Goal: Task Accomplishment & Management: Manage account settings

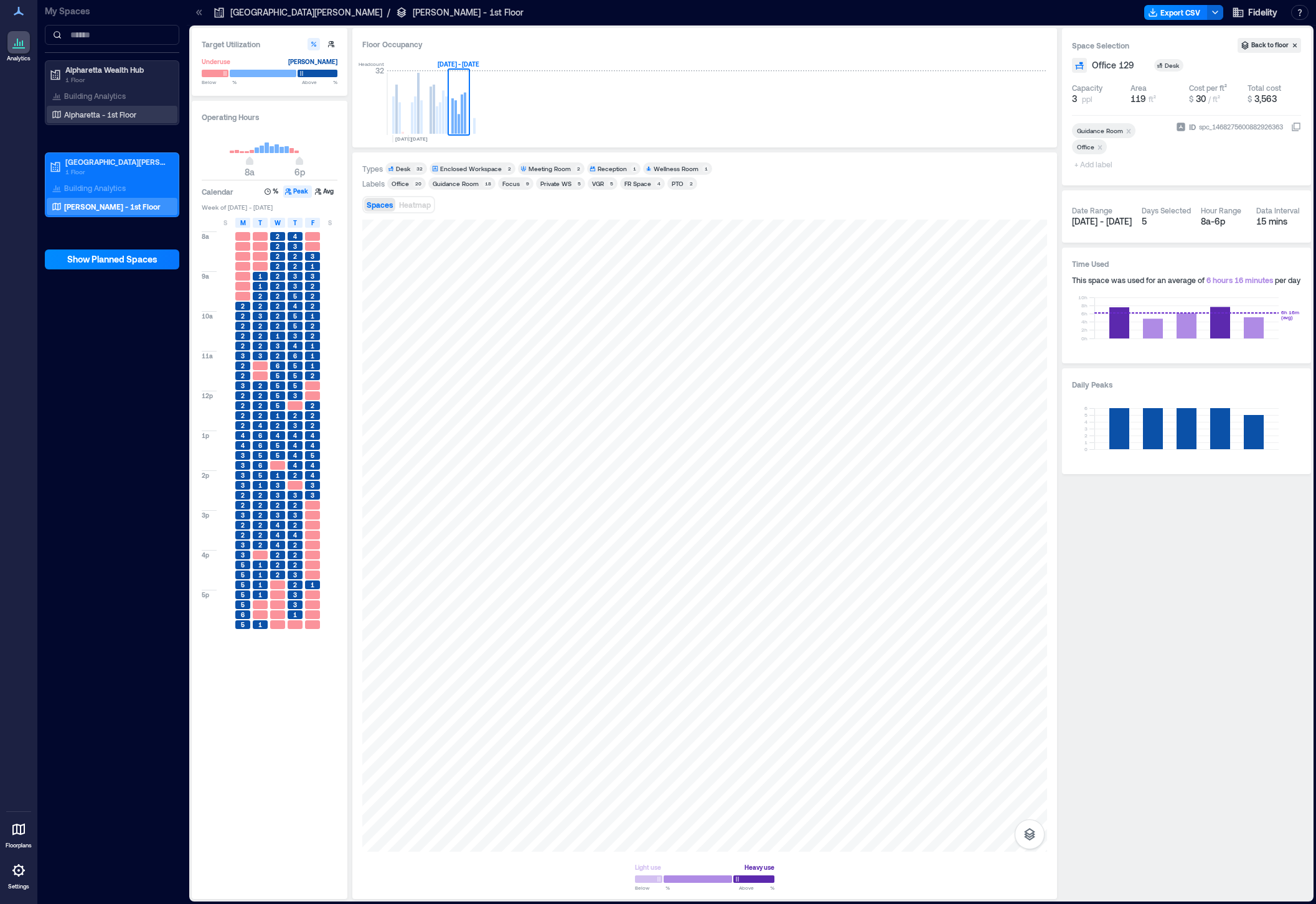
click at [90, 120] on div "Alpharetta - 1st Floor" at bounding box center [110, 114] width 121 height 12
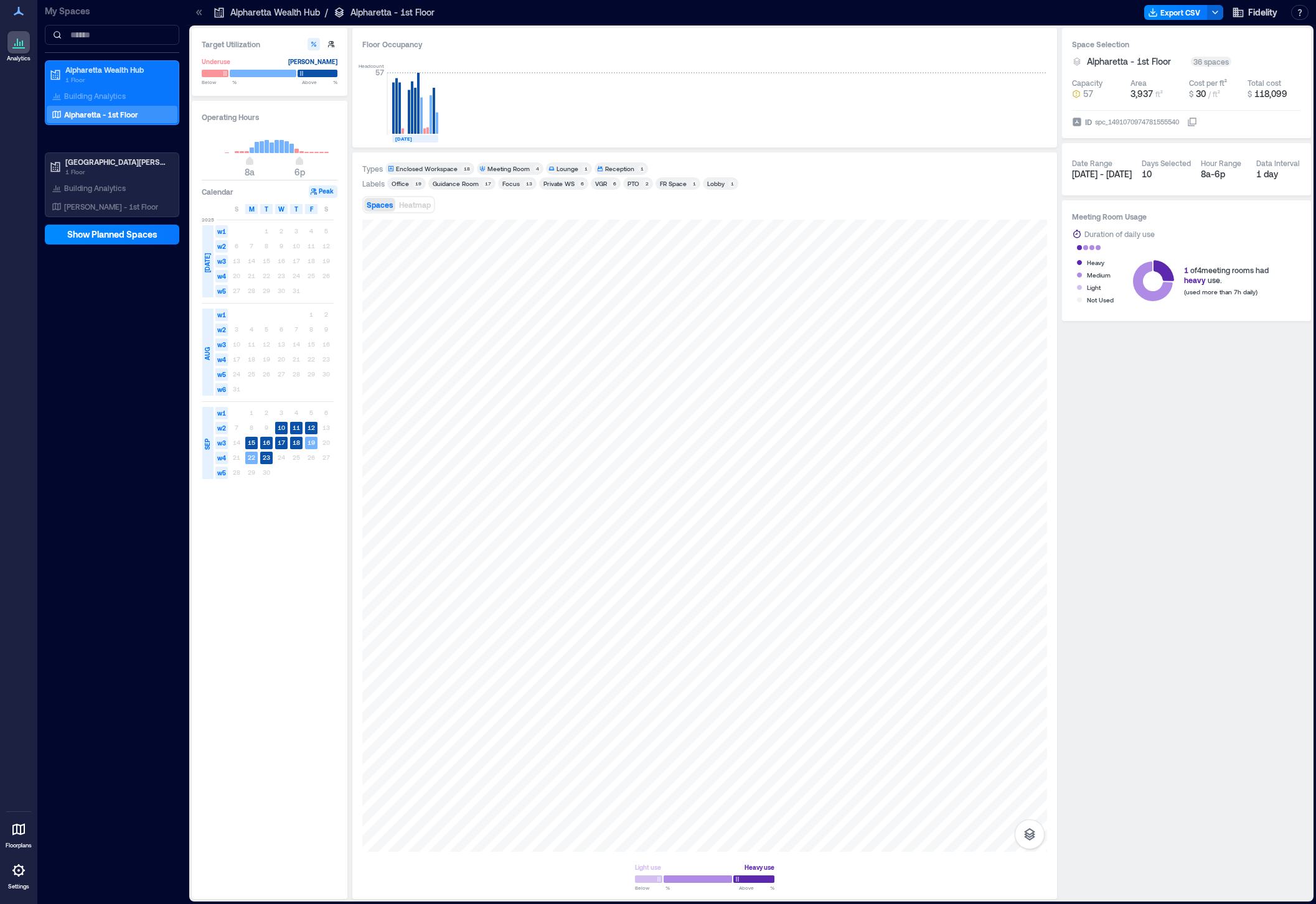
click at [407, 185] on div "Office" at bounding box center [400, 184] width 17 height 9
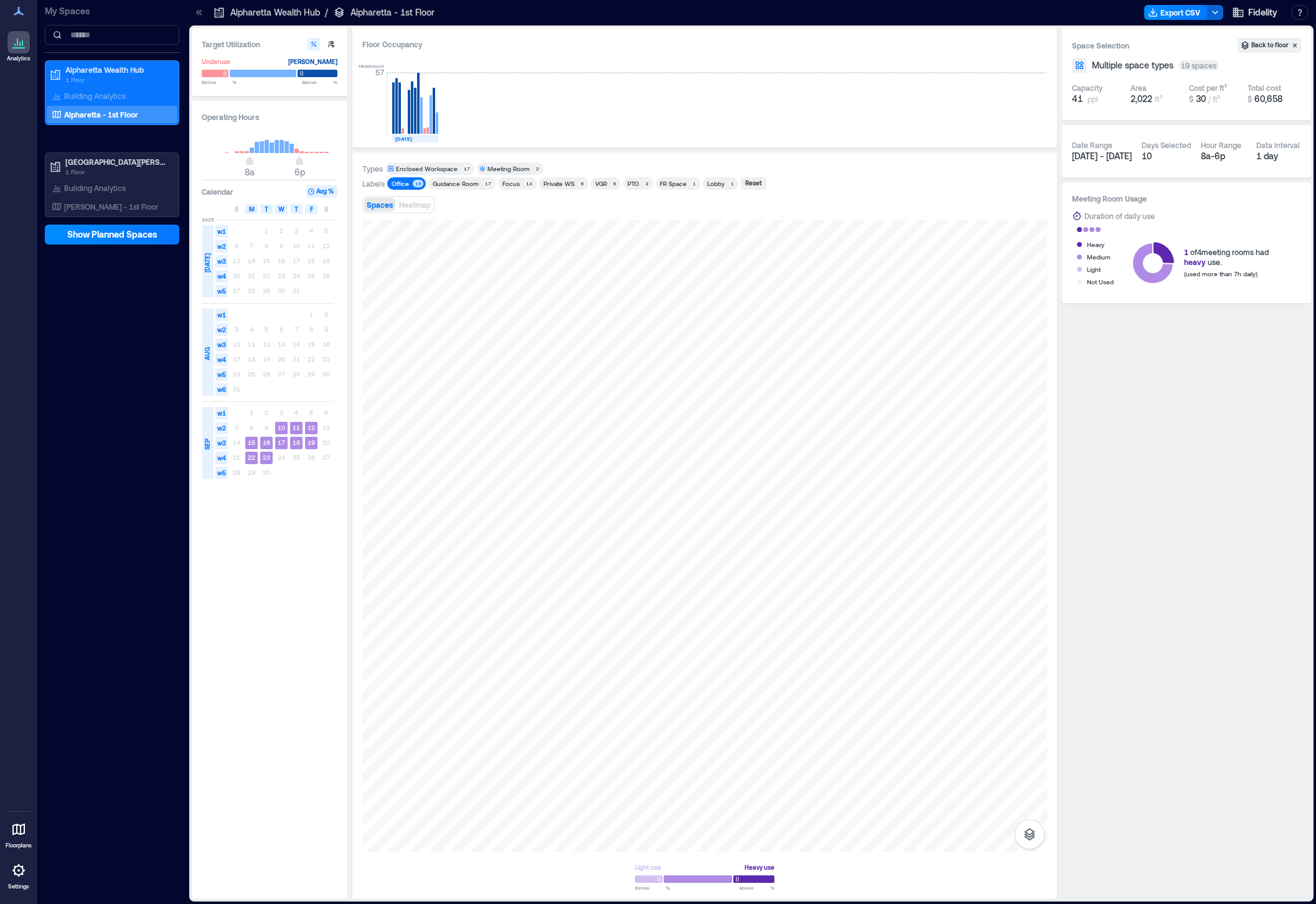
click at [459, 183] on div "Guidance Room" at bounding box center [456, 184] width 46 height 9
click at [411, 184] on span "Office 19" at bounding box center [406, 184] width 33 height 9
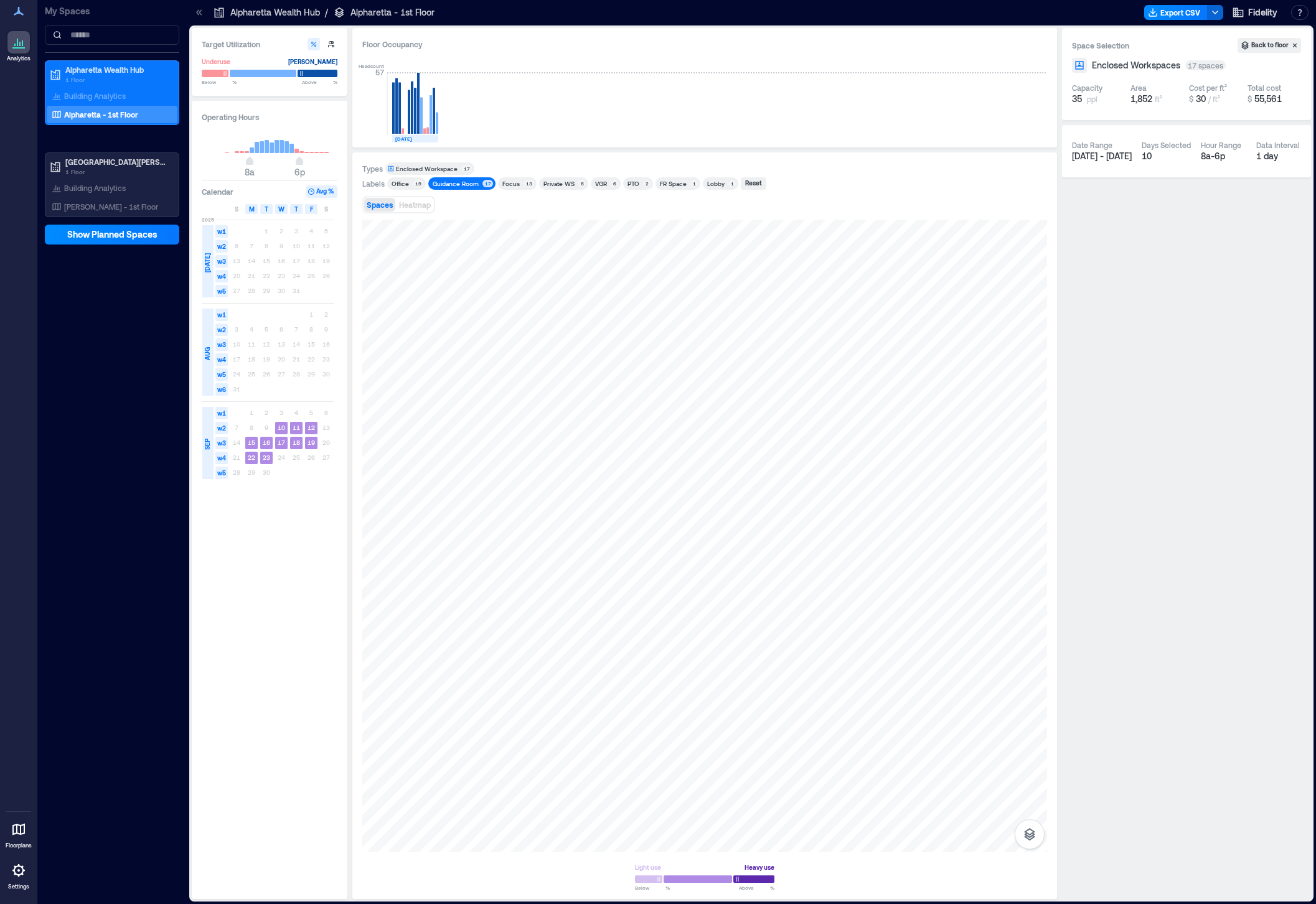
click at [457, 182] on div "Guidance Room" at bounding box center [456, 184] width 46 height 9
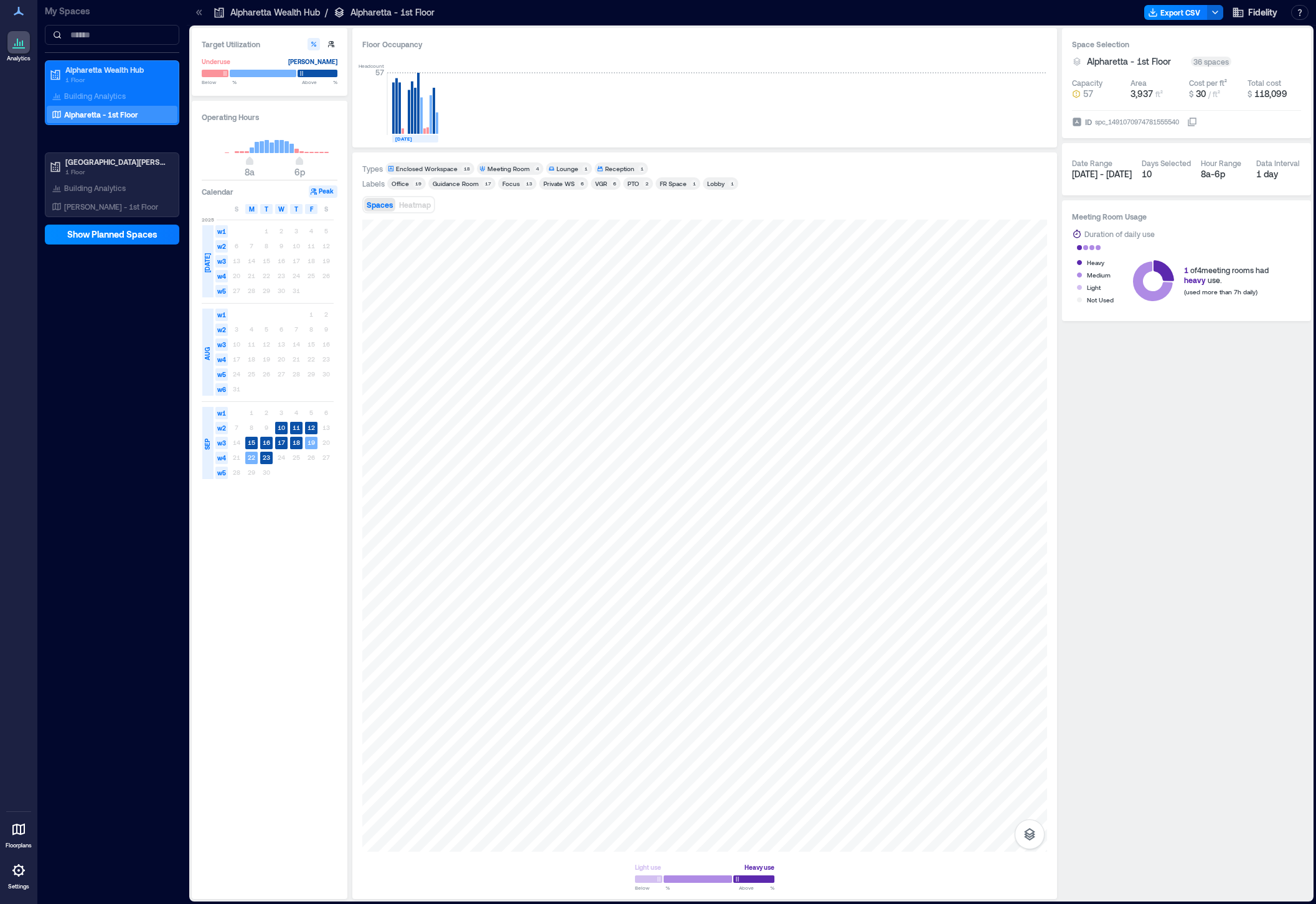
click at [515, 186] on div "Focus" at bounding box center [511, 184] width 17 height 9
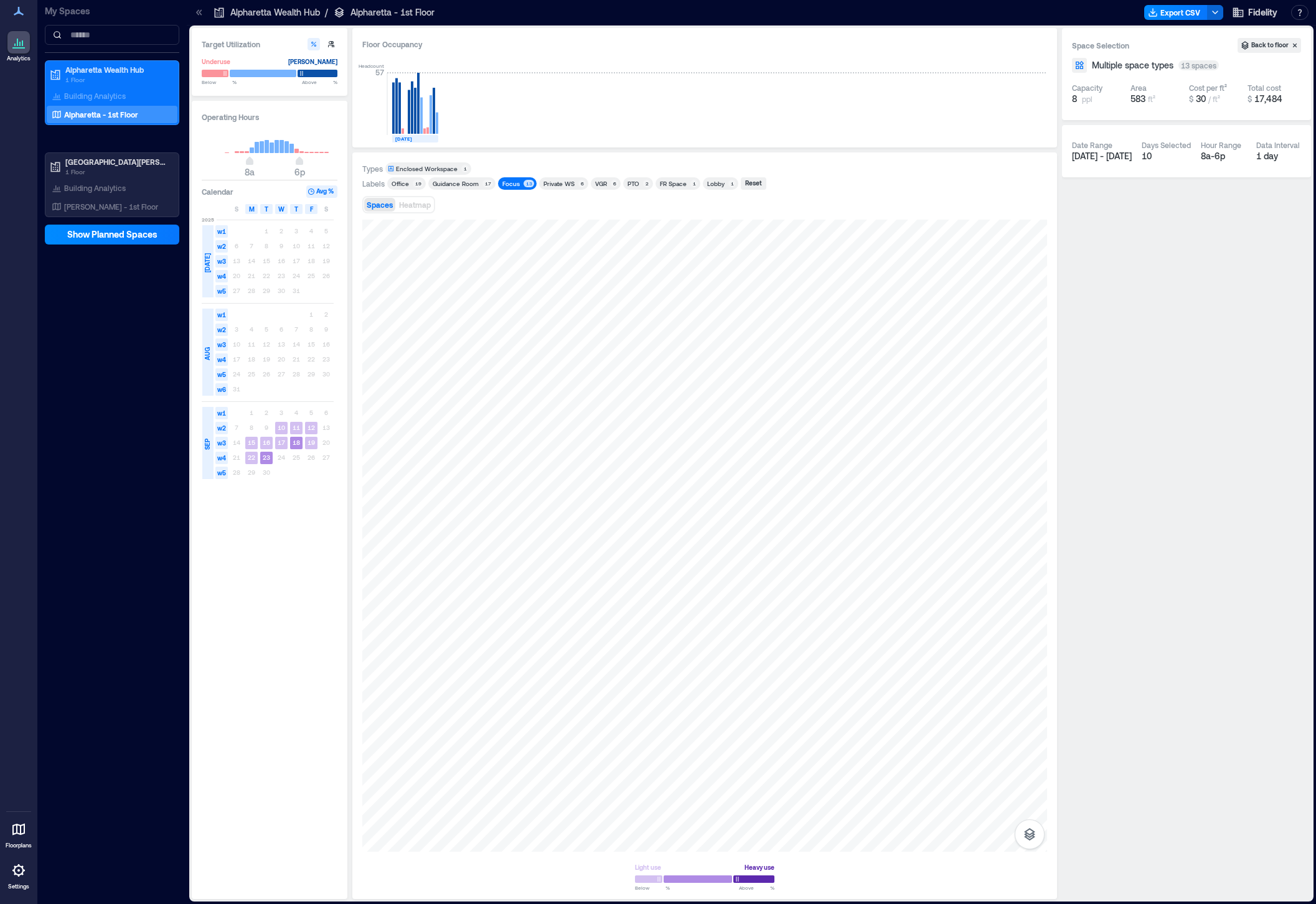
click at [515, 186] on div "Focus" at bounding box center [511, 184] width 17 height 9
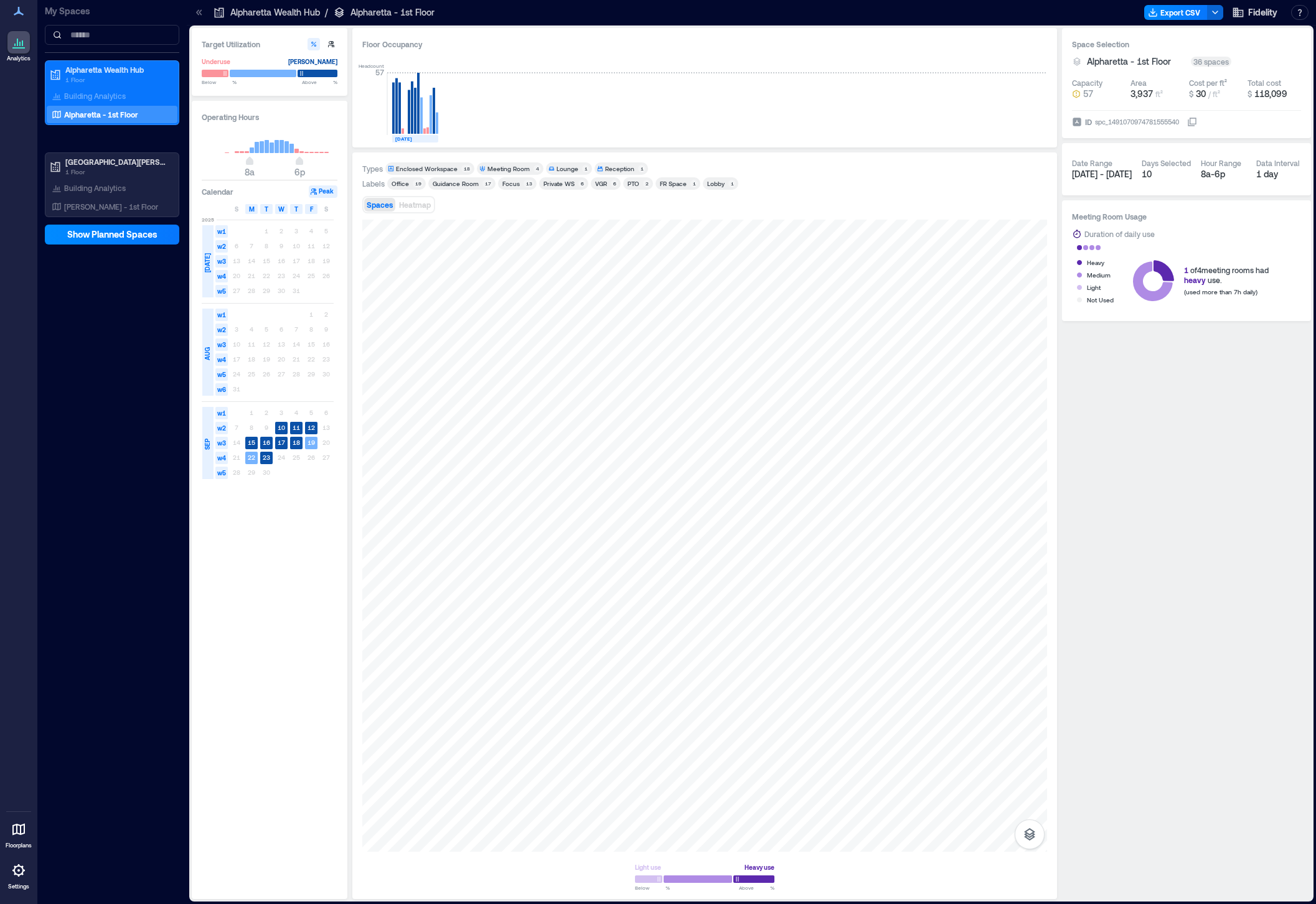
click at [559, 186] on div "Private WS" at bounding box center [559, 184] width 31 height 9
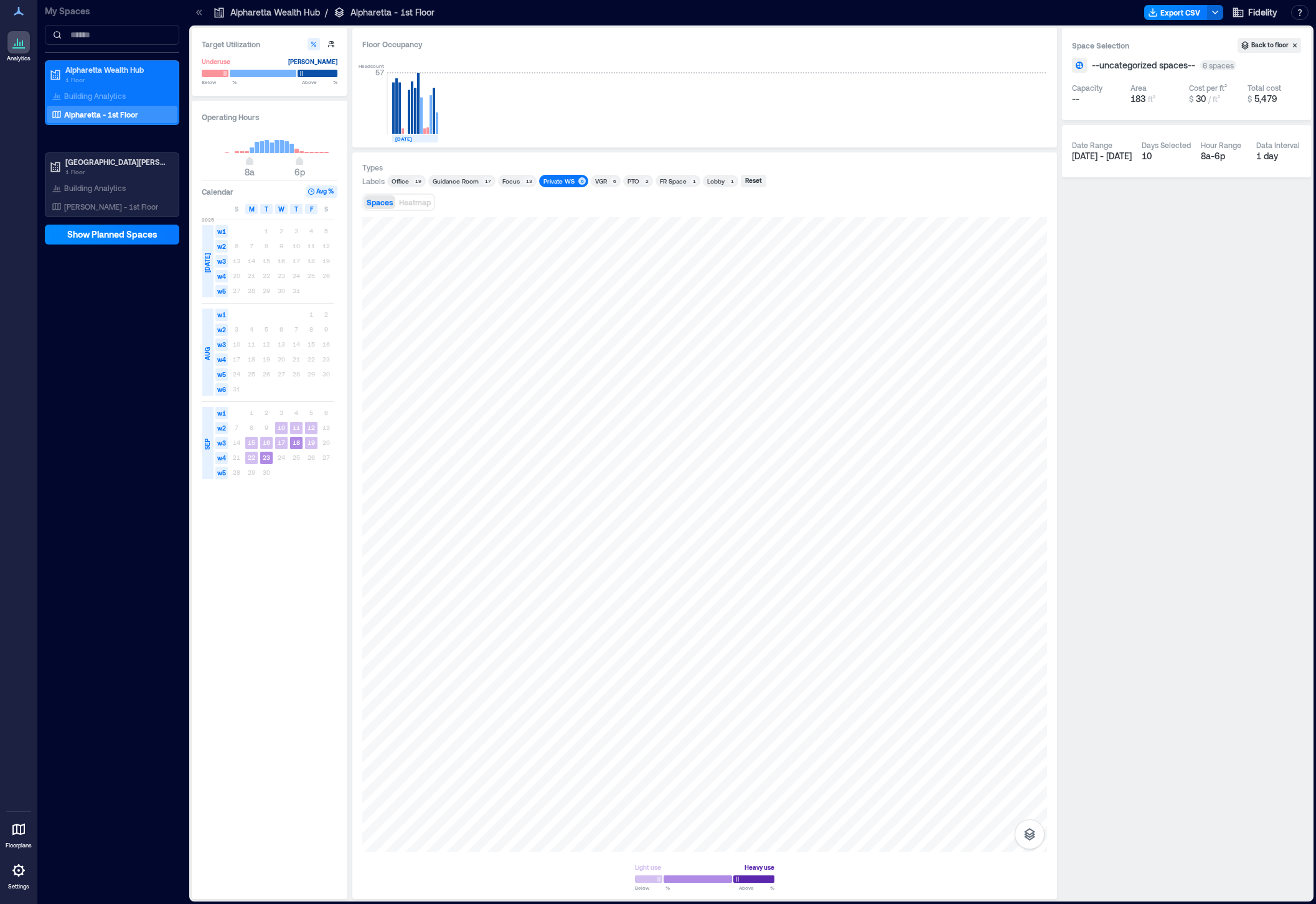
click at [555, 185] on div "Private WS" at bounding box center [559, 181] width 31 height 9
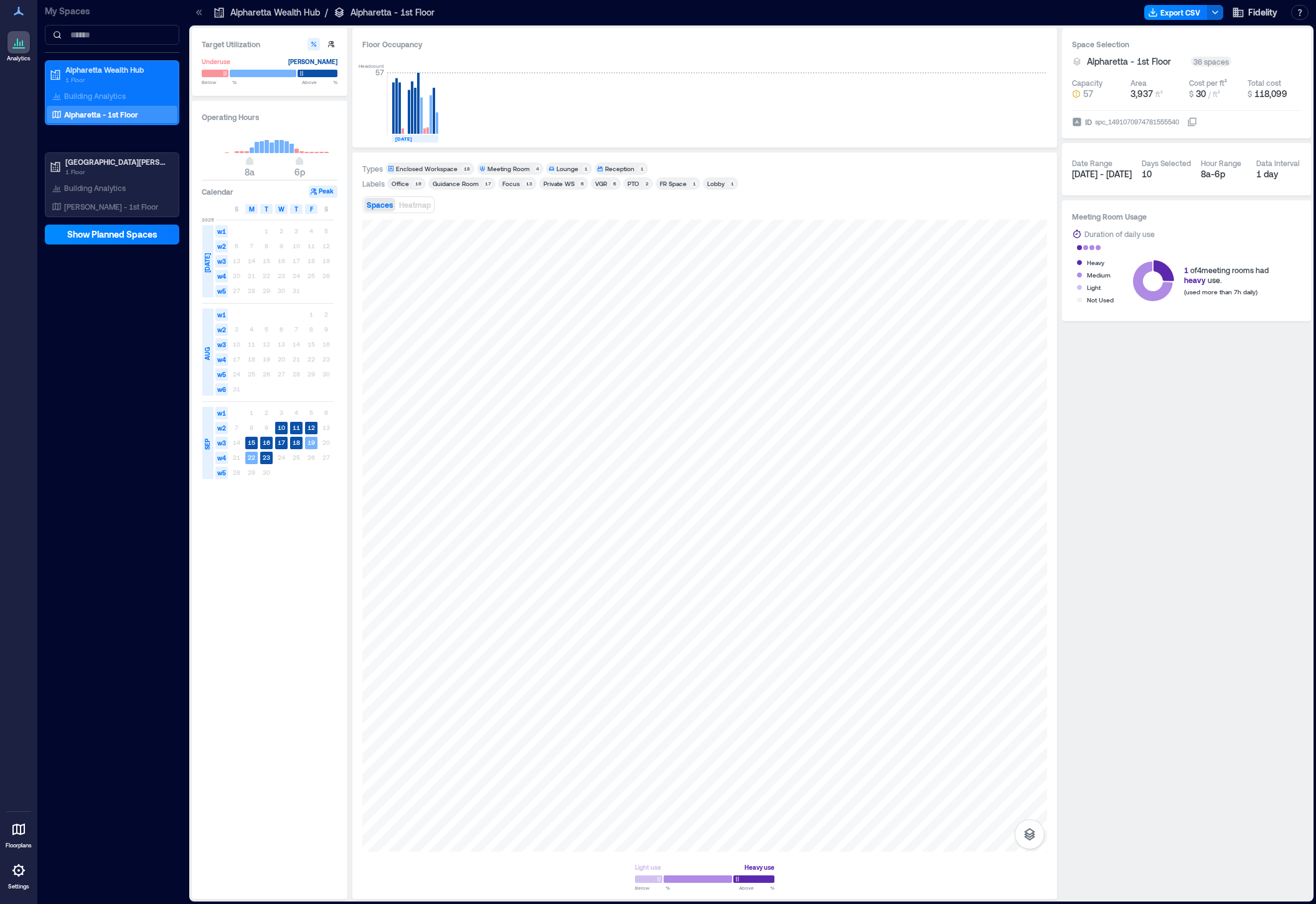
click at [596, 187] on div "VGR" at bounding box center [601, 184] width 12 height 9
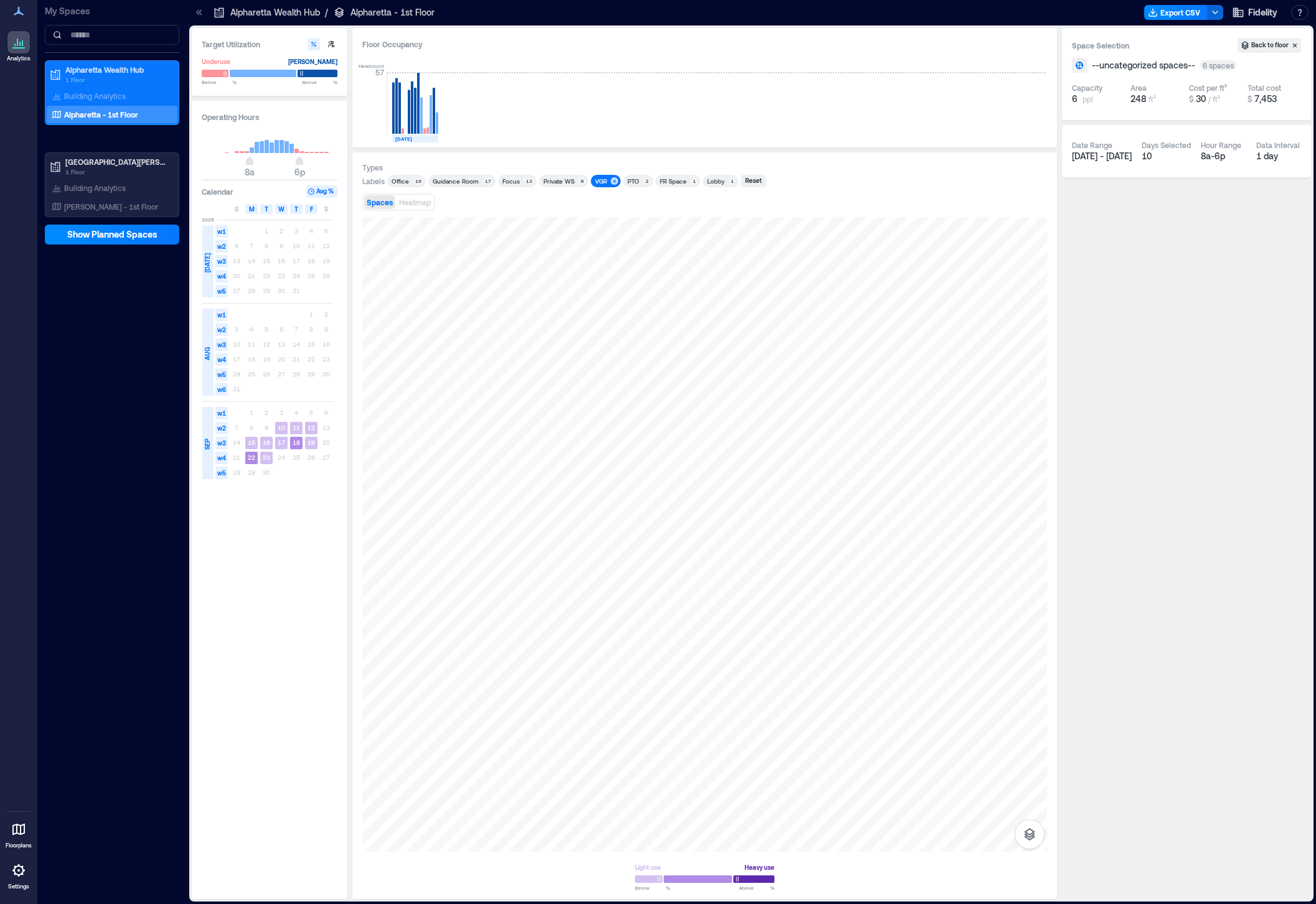
click at [596, 185] on div "VGR" at bounding box center [601, 181] width 12 height 9
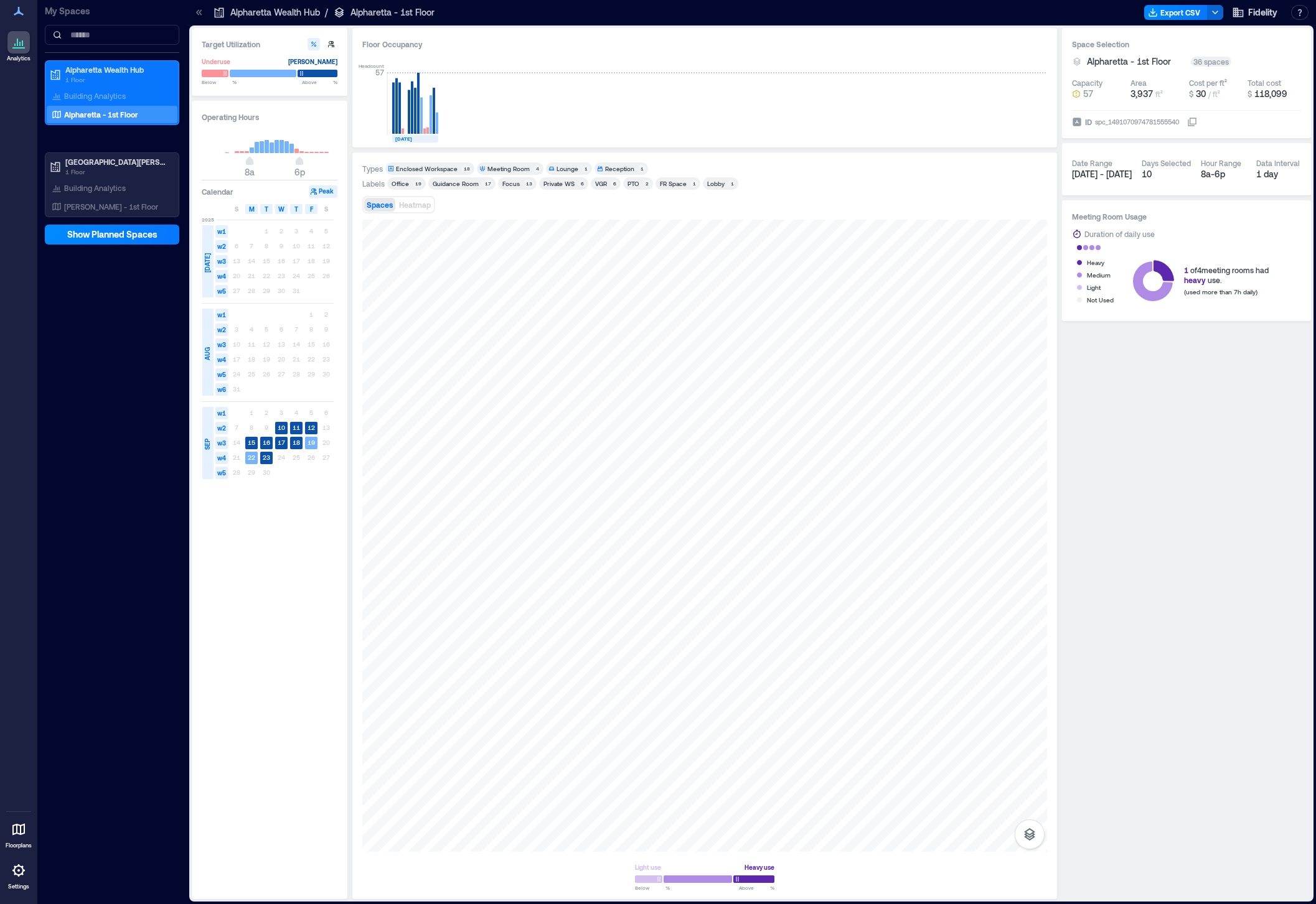
click at [627, 182] on div "PTO" at bounding box center [633, 184] width 12 height 9
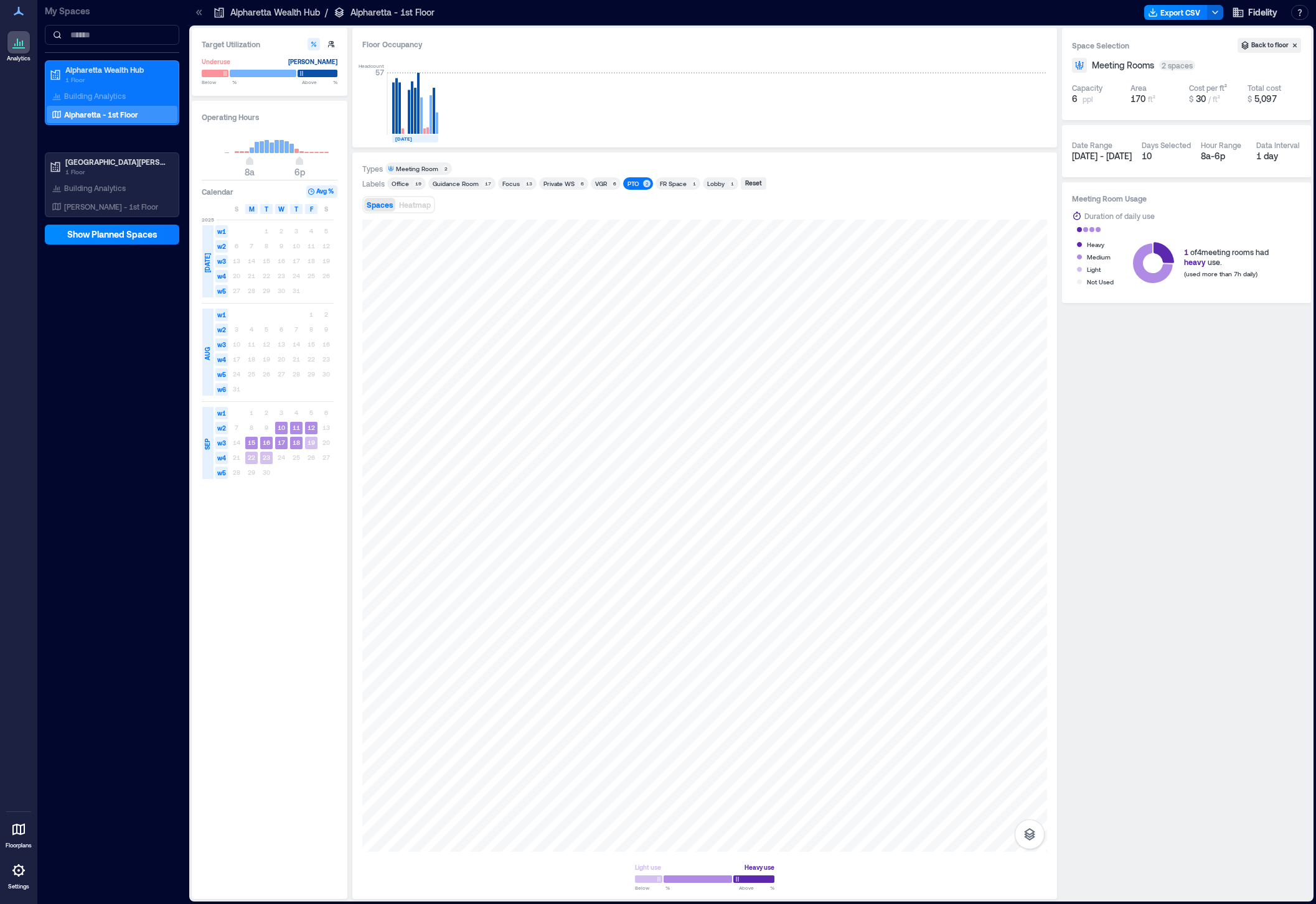
click at [627, 182] on div "PTO" at bounding box center [633, 184] width 12 height 9
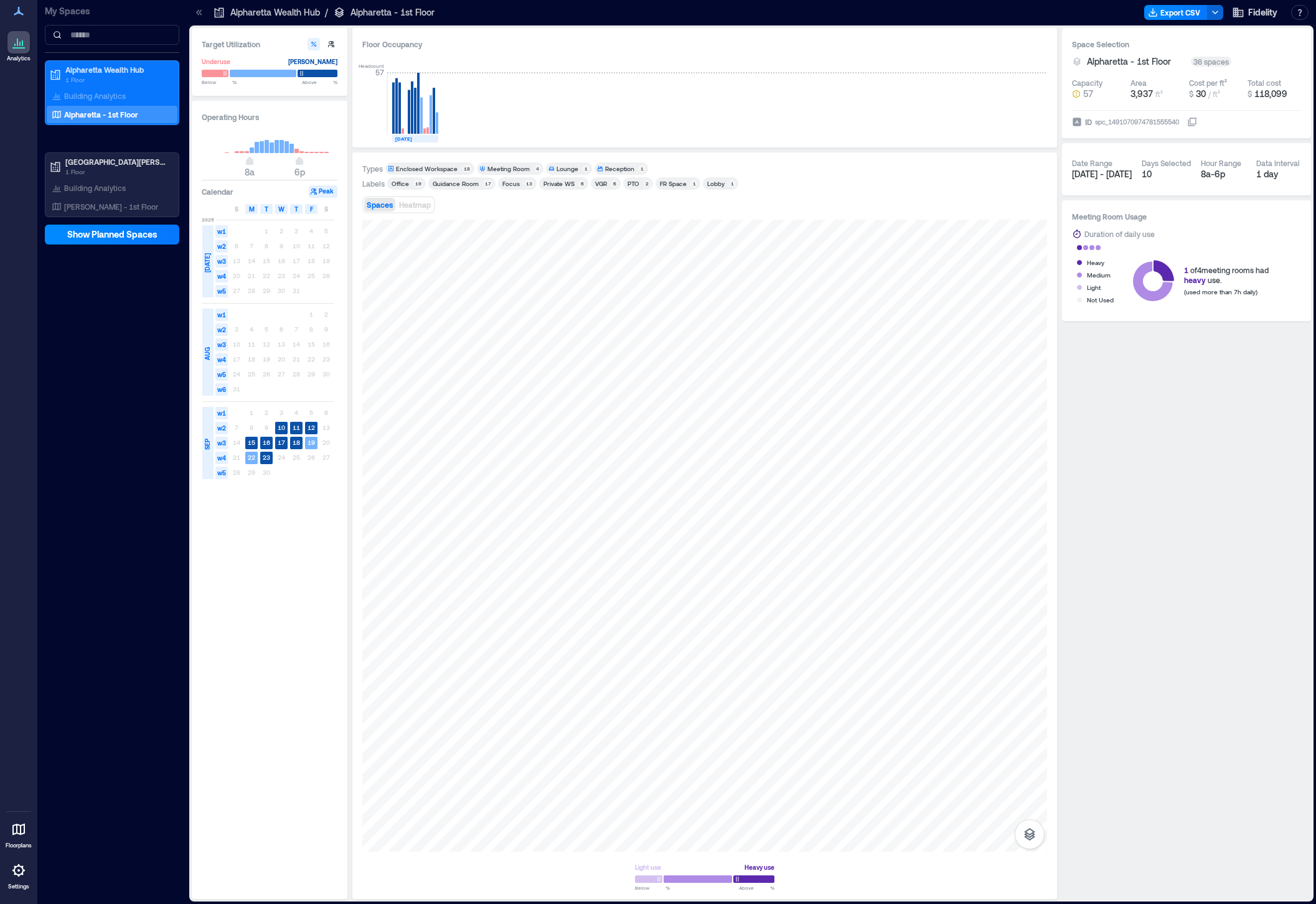
click at [679, 182] on div "FR Space" at bounding box center [673, 184] width 27 height 9
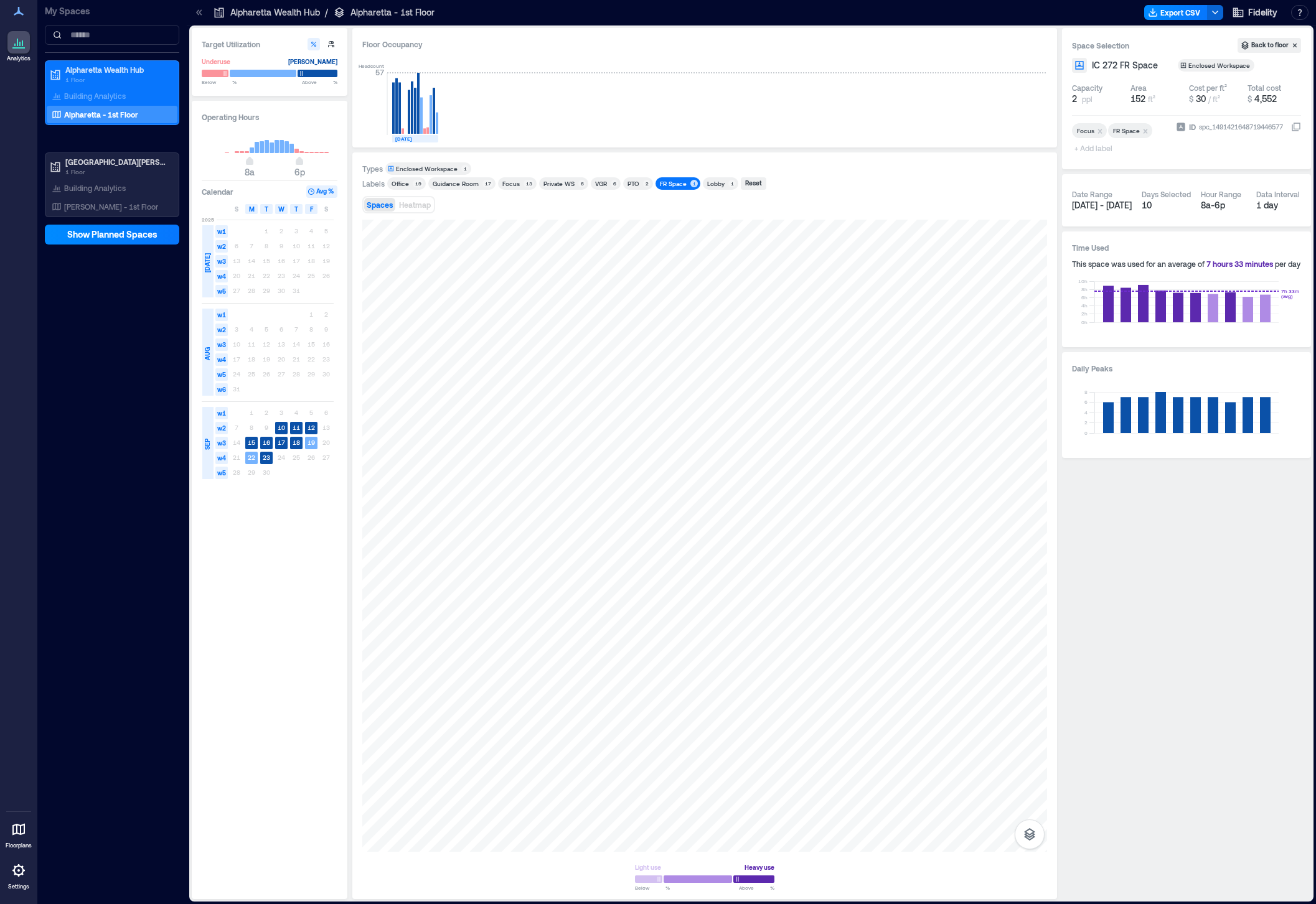
click at [679, 182] on div "FR Space" at bounding box center [673, 184] width 27 height 9
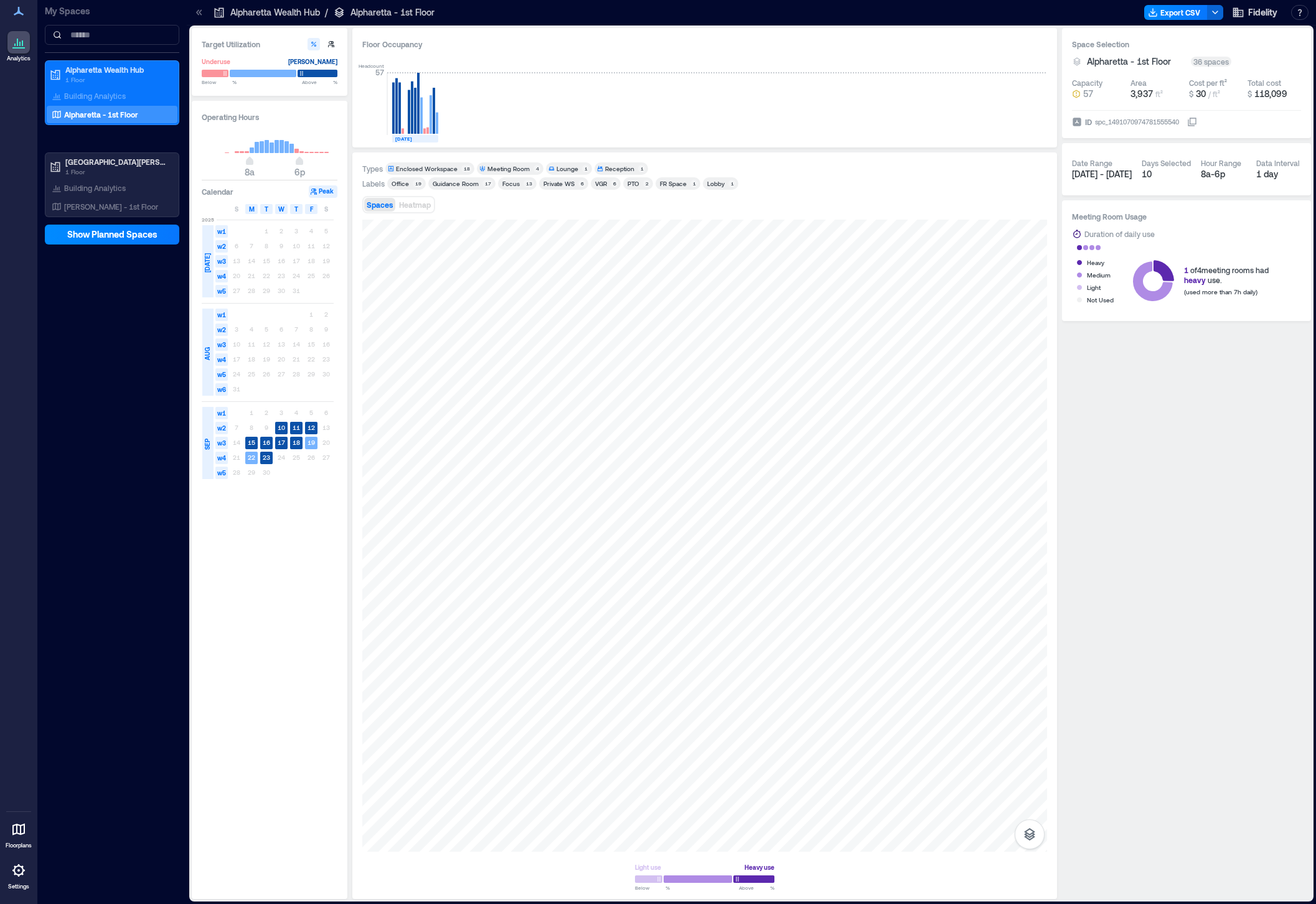
click at [707, 182] on div "Lobby" at bounding box center [715, 184] width 17 height 9
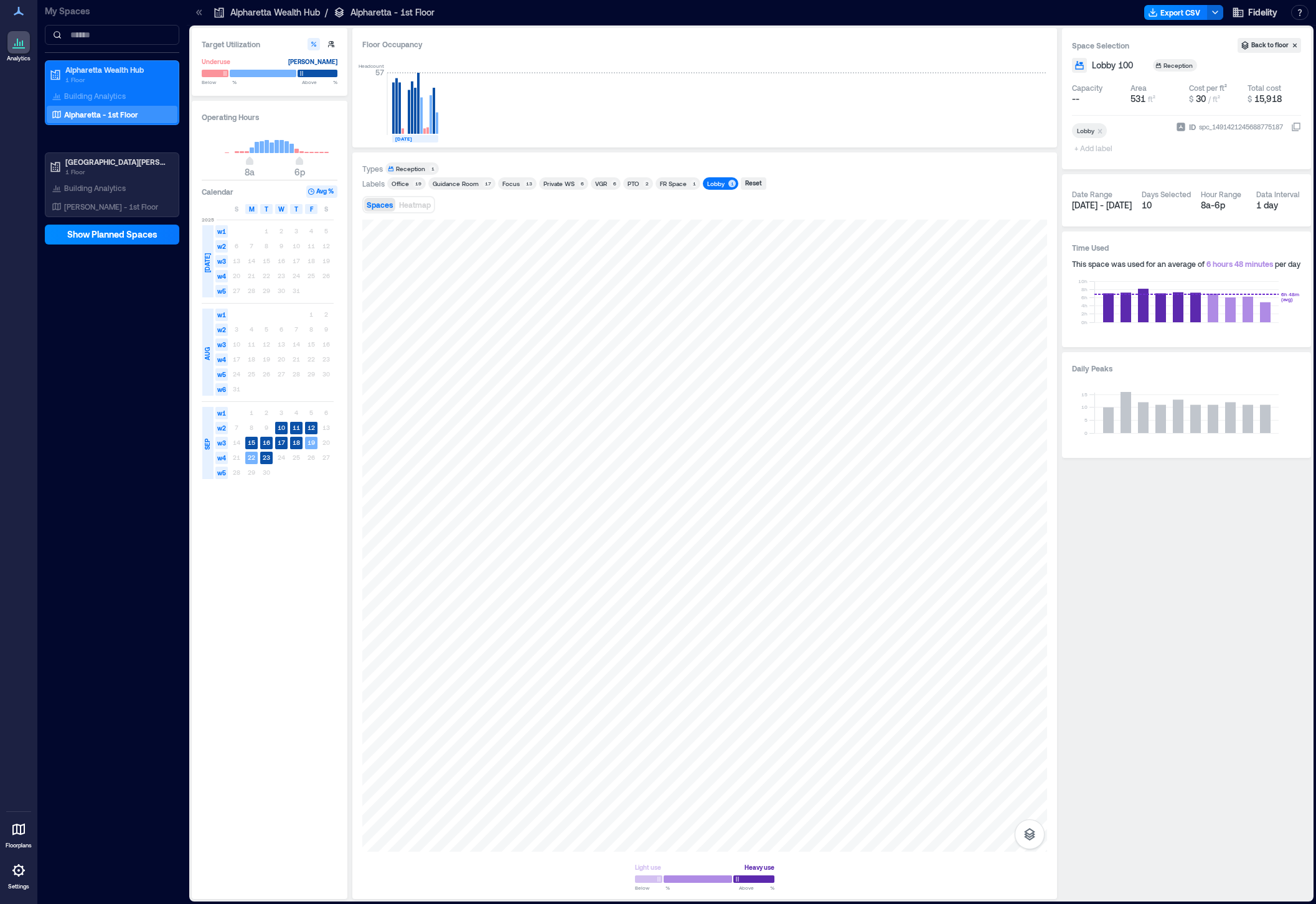
click at [707, 182] on div "Lobby" at bounding box center [715, 184] width 17 height 9
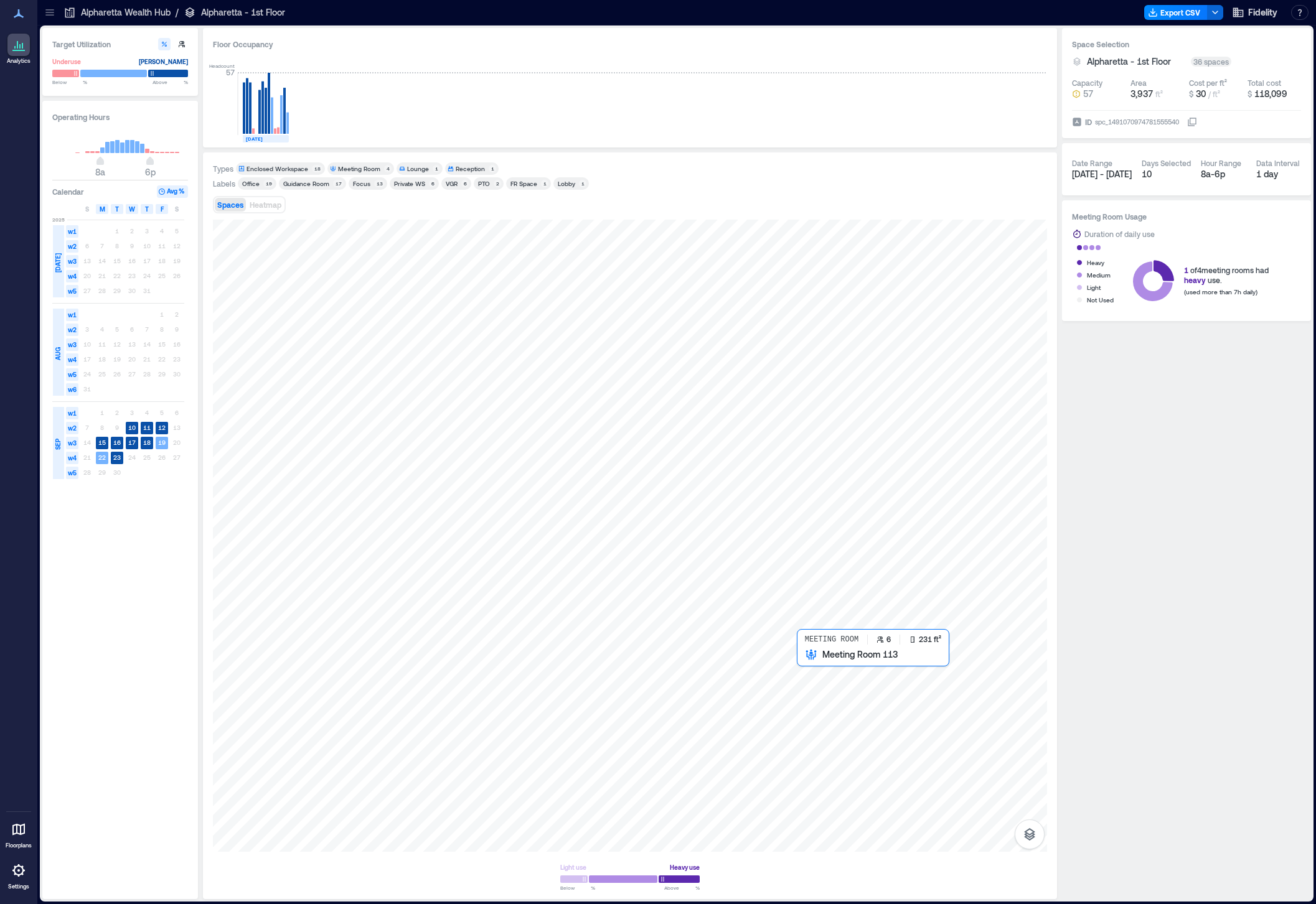
click at [847, 683] on div at bounding box center [630, 536] width 834 height 632
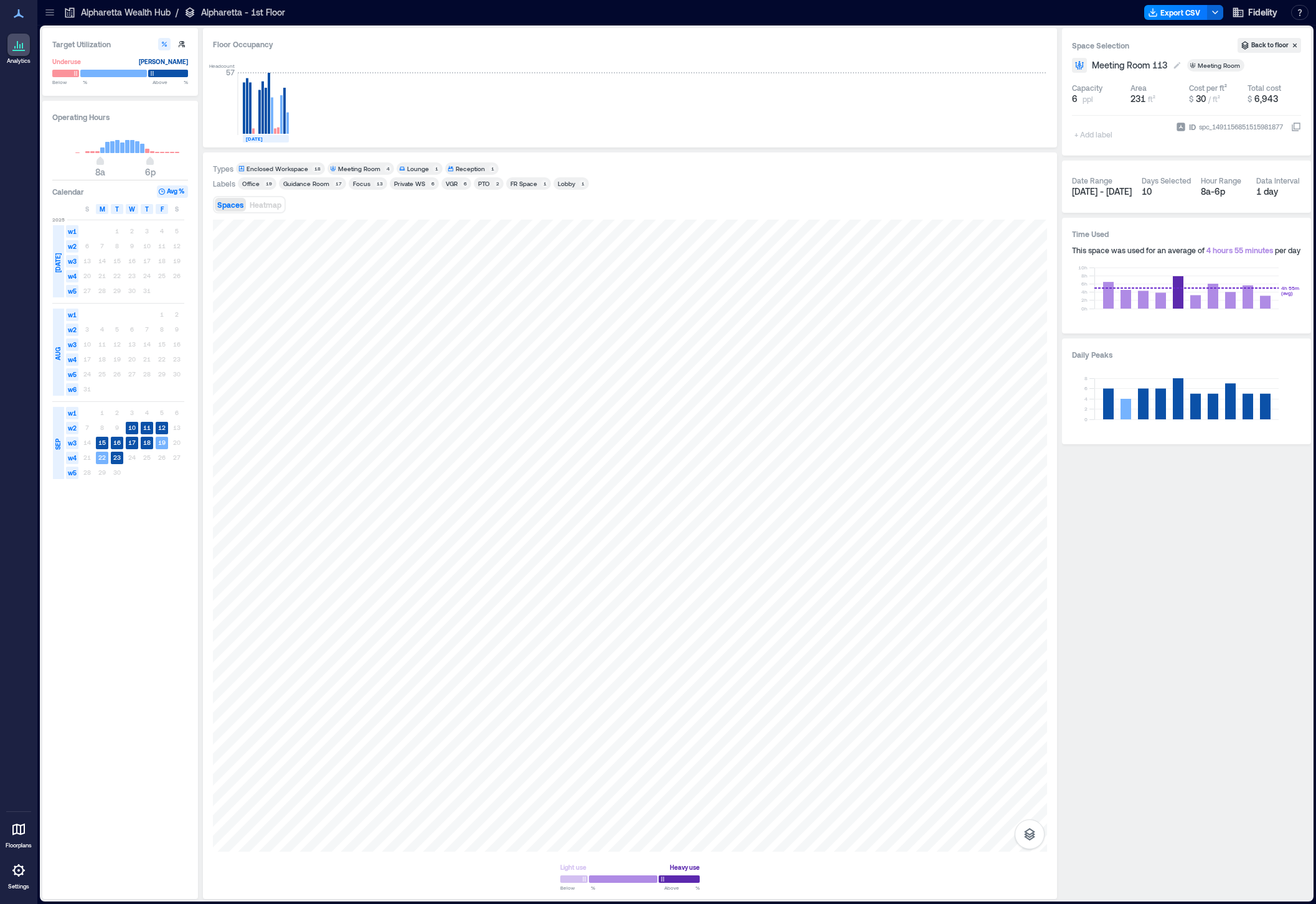
click at [1134, 60] on span "Meeting Room 113" at bounding box center [1129, 65] width 75 height 12
type input "**********"
click at [360, 168] on div "Meeting Room" at bounding box center [359, 169] width 42 height 9
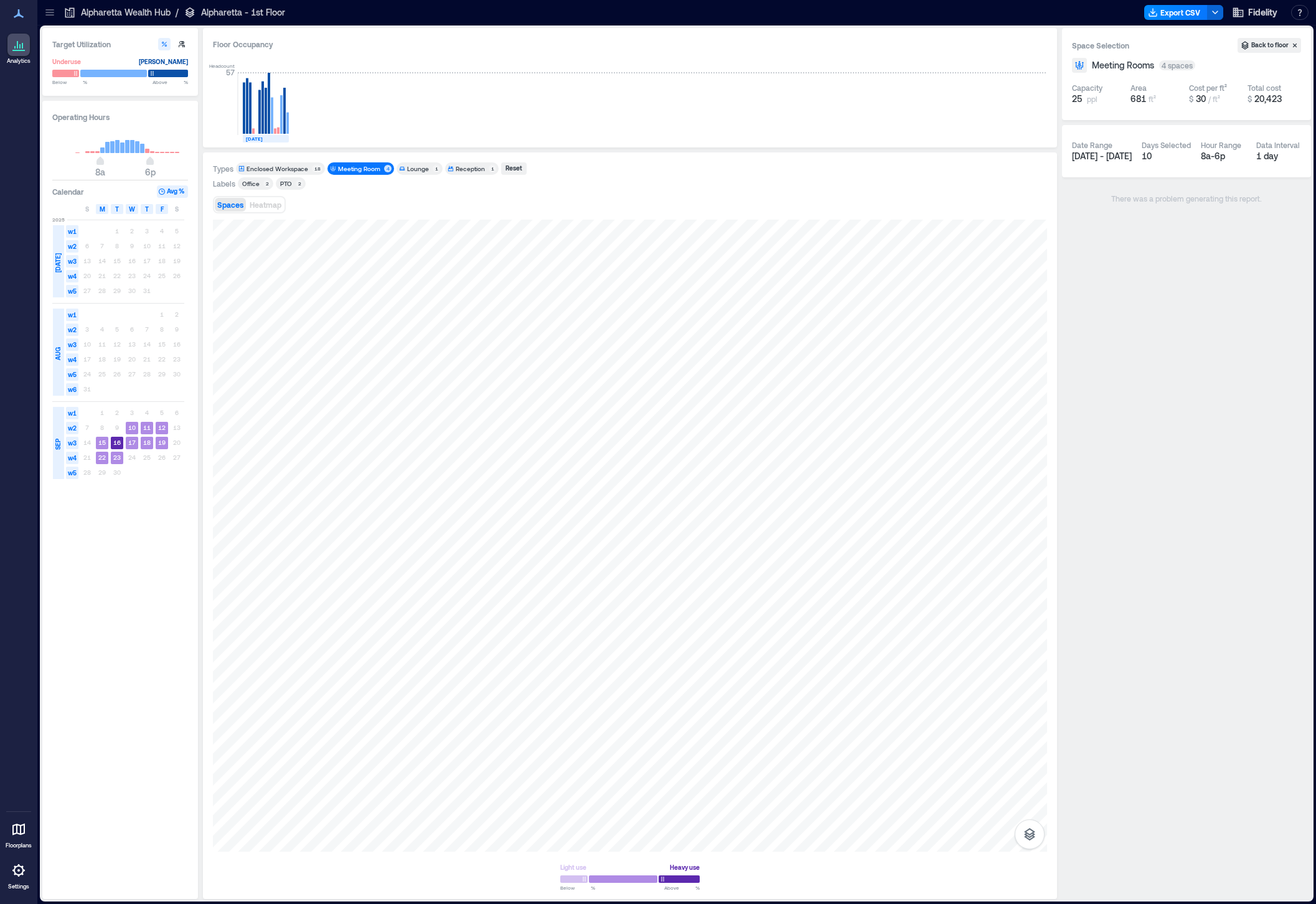
click at [360, 168] on div "Meeting Room" at bounding box center [359, 169] width 42 height 9
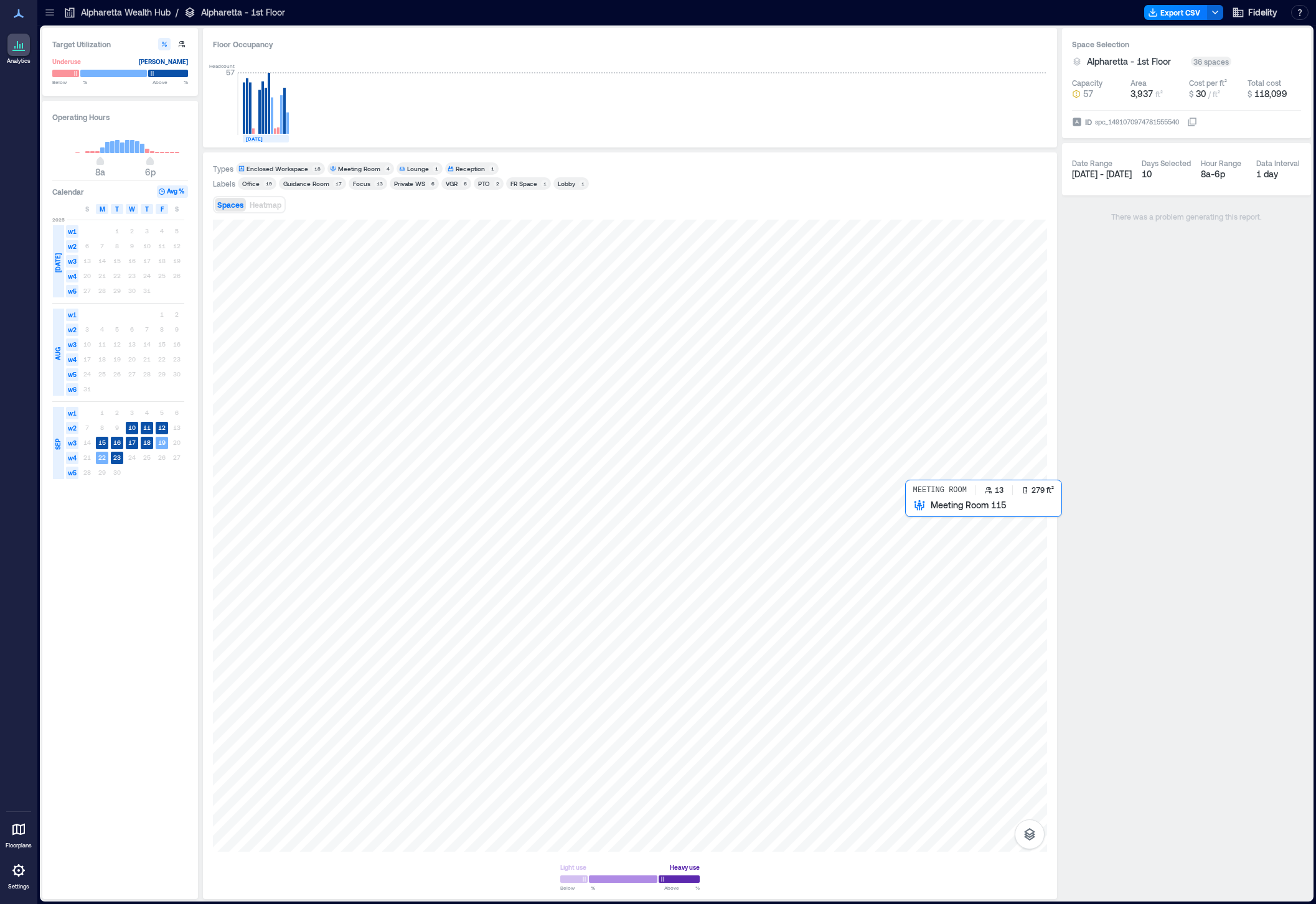
click at [954, 552] on div at bounding box center [630, 536] width 834 height 632
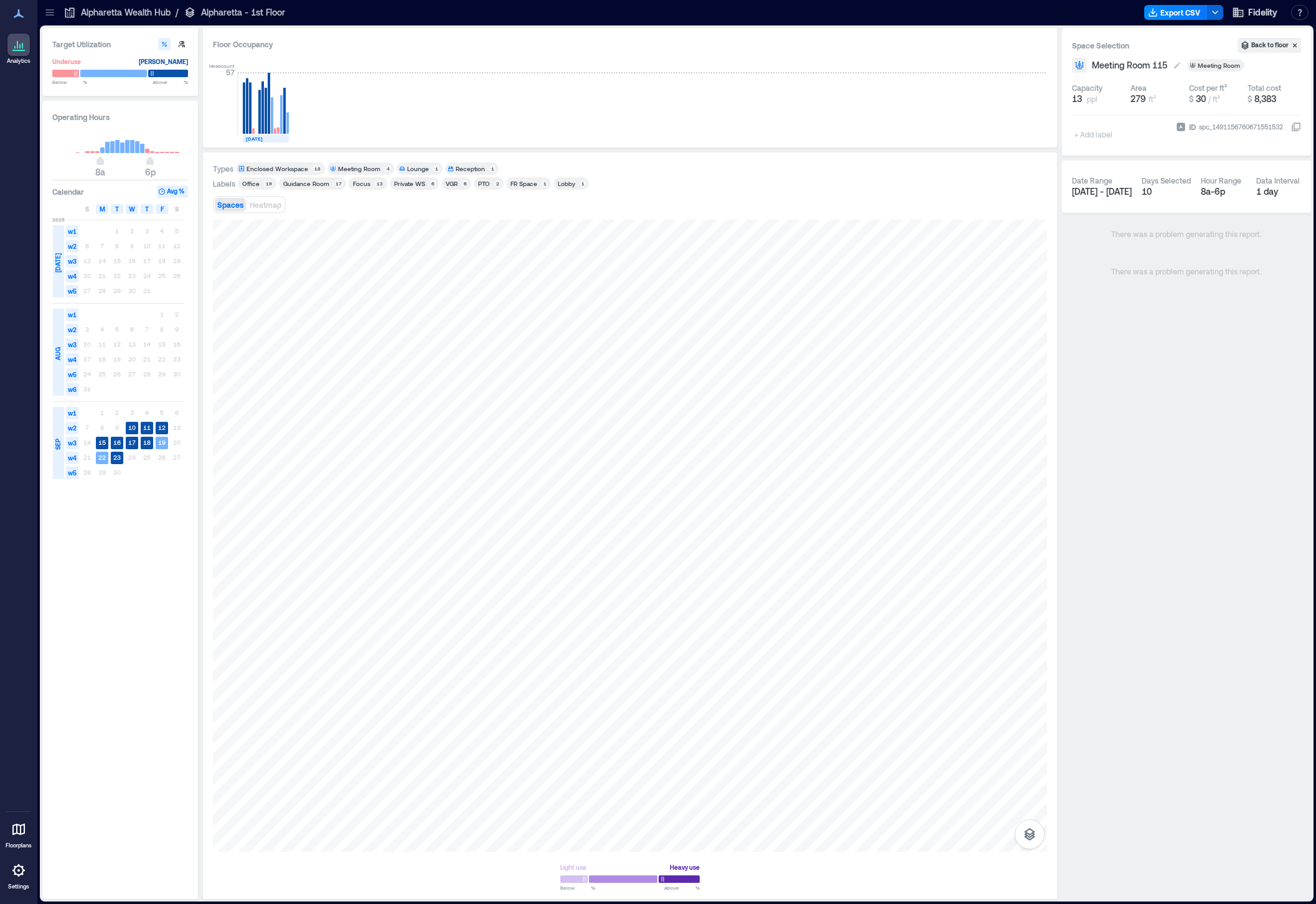
click at [1123, 67] on span "Meeting Room 115" at bounding box center [1129, 65] width 75 height 12
click at [1091, 63] on input "**********" at bounding box center [1135, 65] width 92 height 12
type input "**********"
click at [1004, 207] on div "Spaces Heatmap" at bounding box center [630, 204] width 834 height 25
click at [54, 13] on icon at bounding box center [49, 12] width 12 height 12
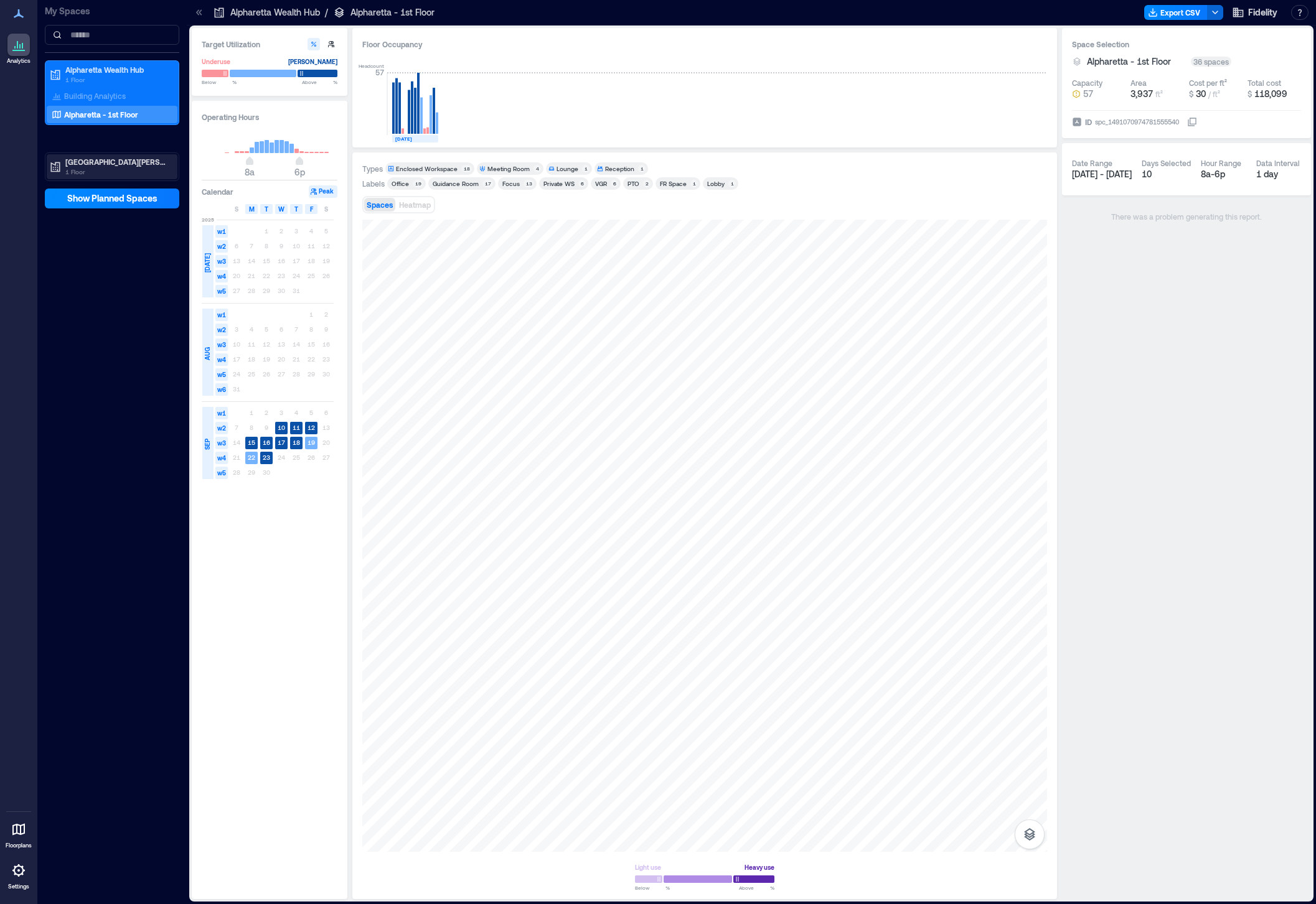
click at [76, 172] on p "1 Floor" at bounding box center [118, 172] width 105 height 10
click at [80, 206] on p "[PERSON_NAME] - 1st Floor" at bounding box center [111, 206] width 94 height 10
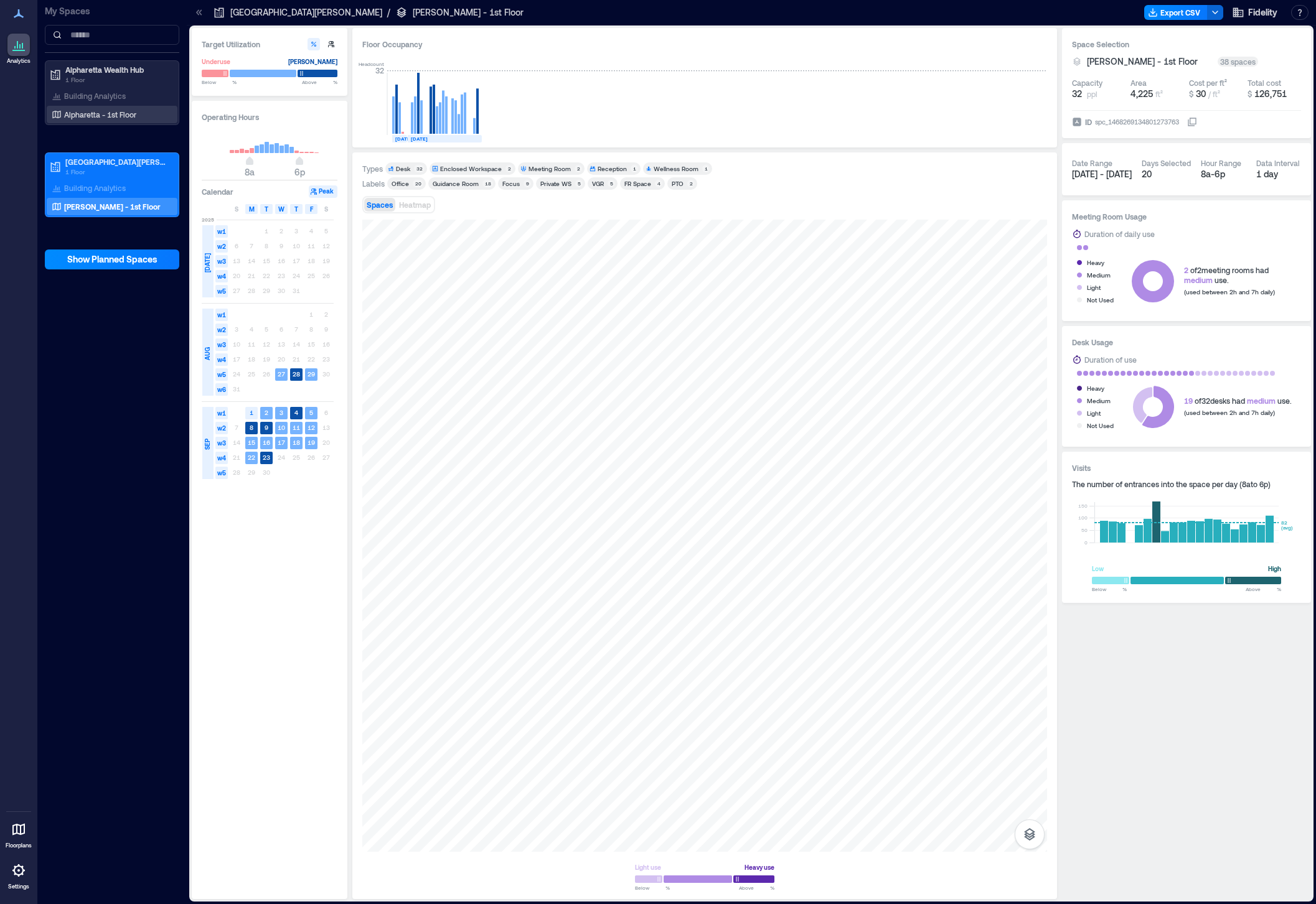
click at [87, 109] on div "Alpharetta - 1st Floor" at bounding box center [110, 114] width 121 height 12
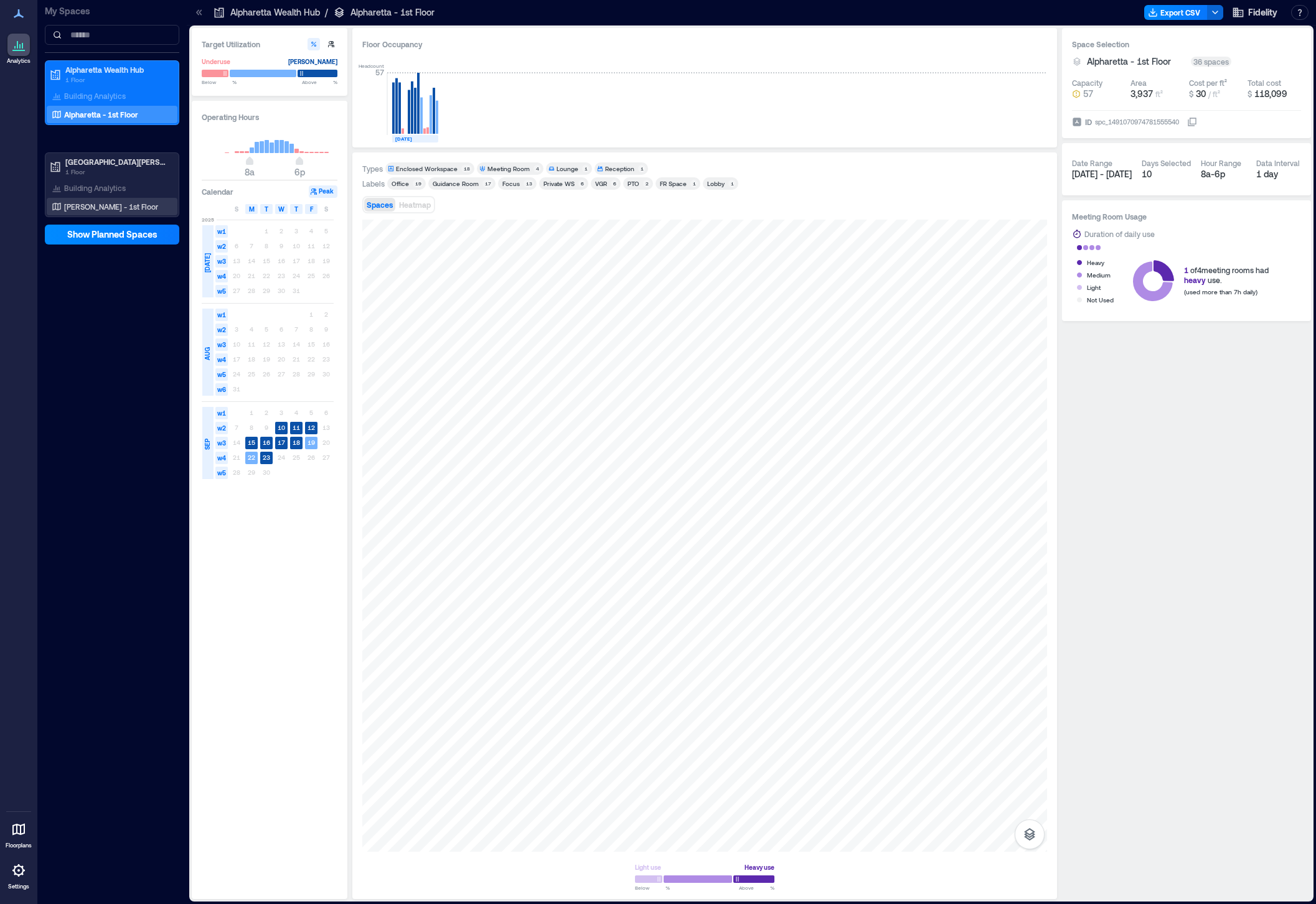
click at [109, 205] on p "[PERSON_NAME] - 1st Floor" at bounding box center [111, 206] width 94 height 10
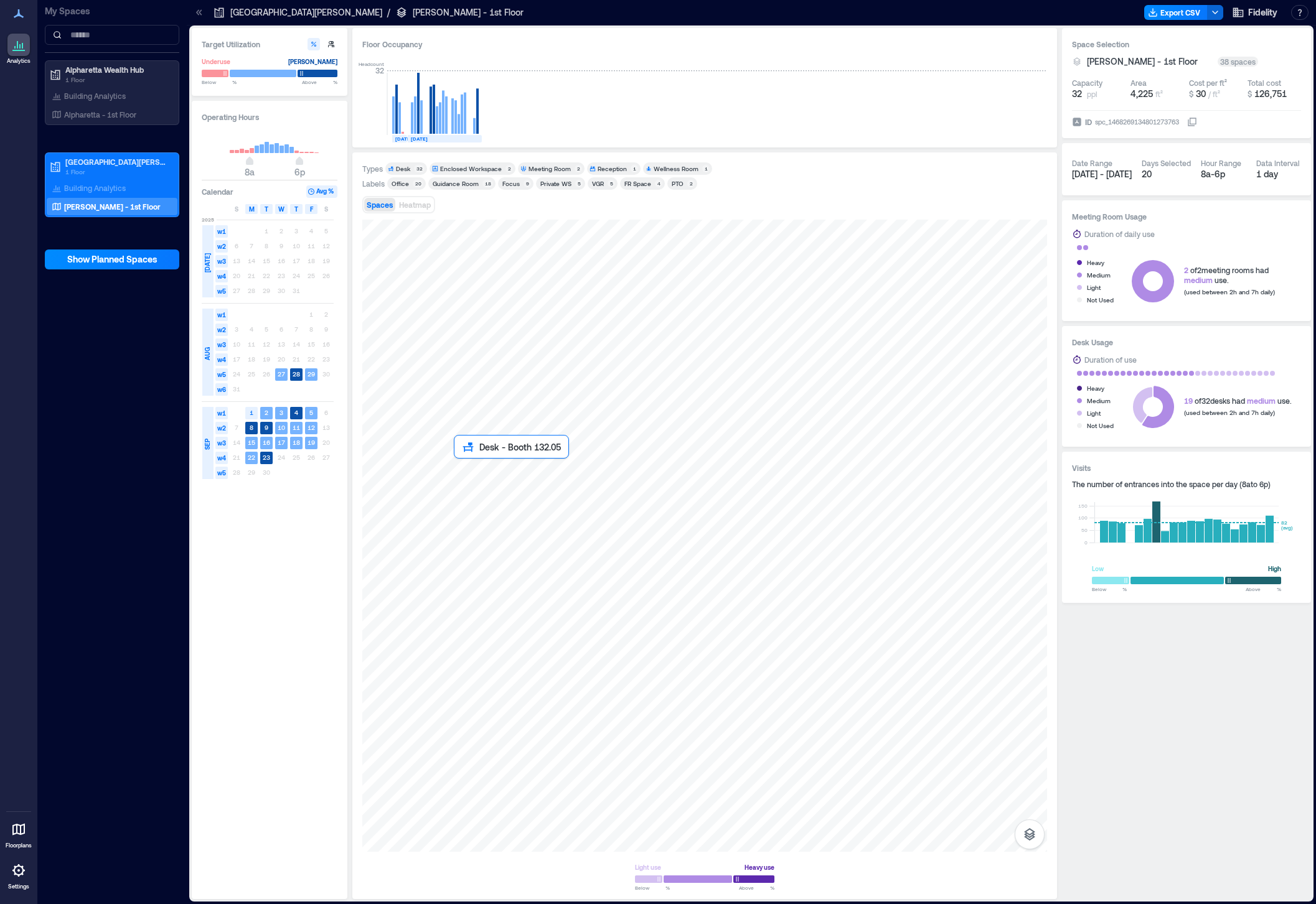
click at [463, 475] on div at bounding box center [704, 536] width 684 height 632
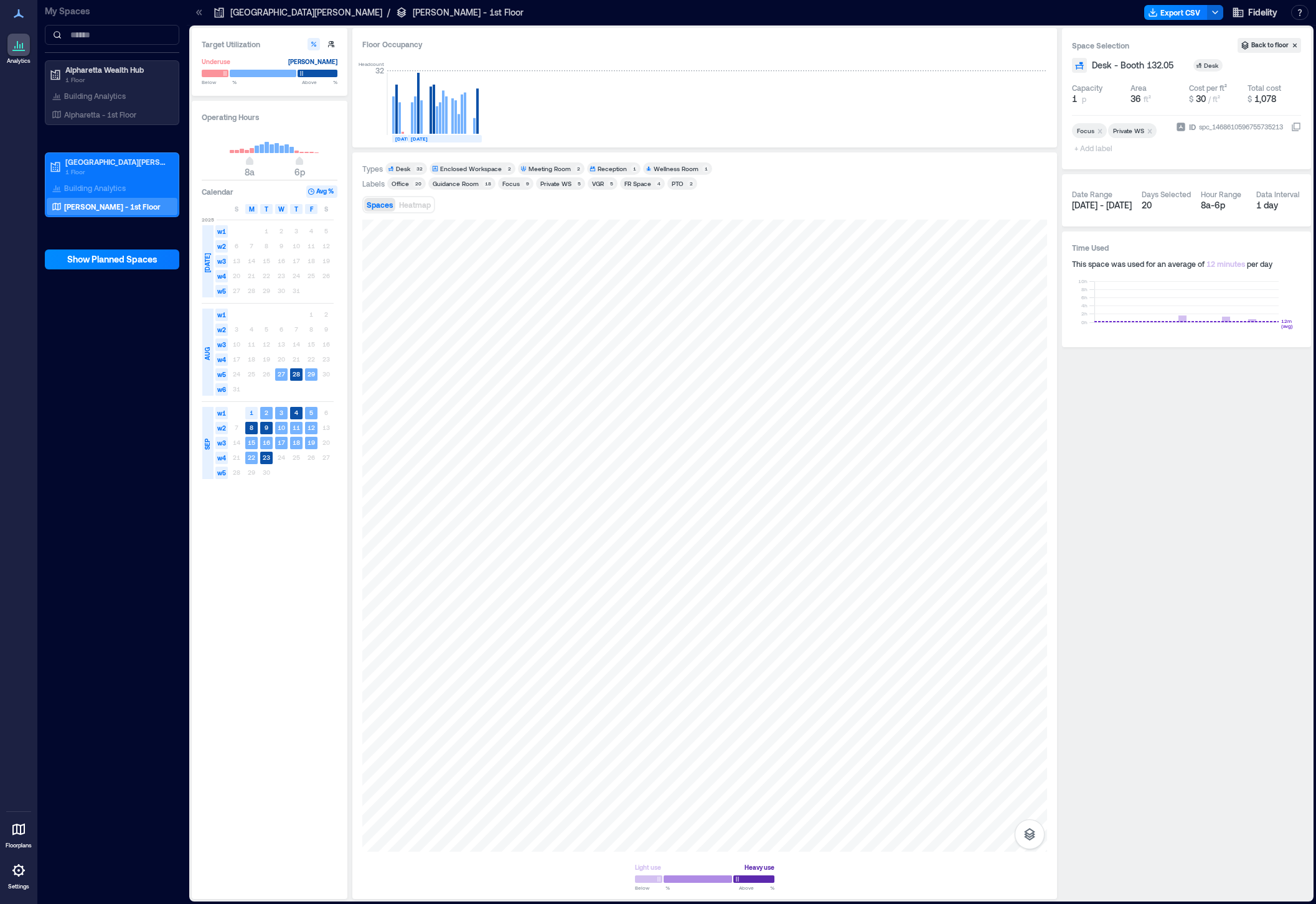
drag, startPoint x: 610, startPoint y: 79, endPoint x: 520, endPoint y: 217, distance: 164.8
click at [610, 79] on div "Headcount 32 AUG, 2025 SEP, 2025" at bounding box center [704, 96] width 684 height 82
click at [475, 478] on div at bounding box center [704, 536] width 684 height 632
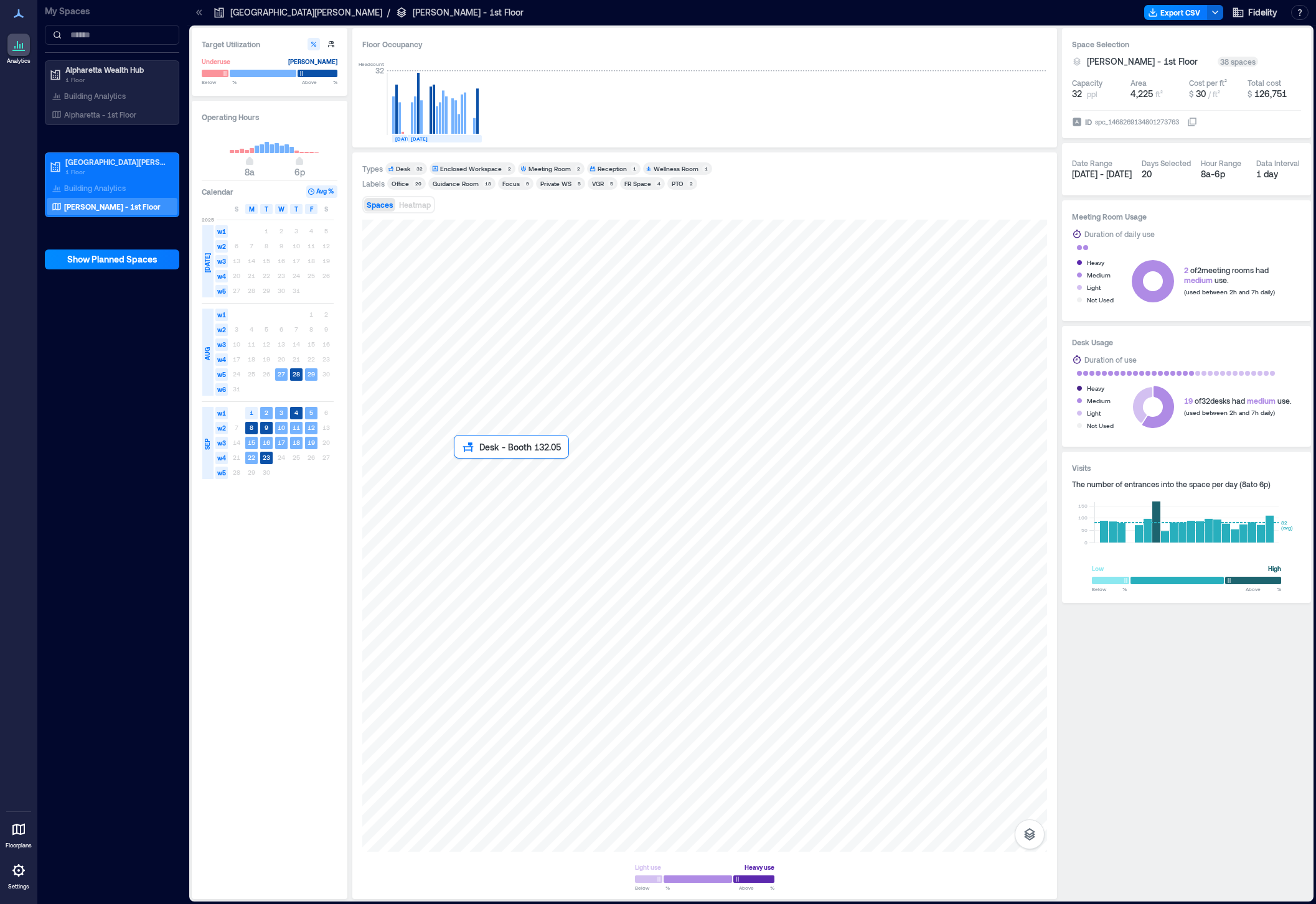
click at [471, 478] on div at bounding box center [704, 536] width 684 height 632
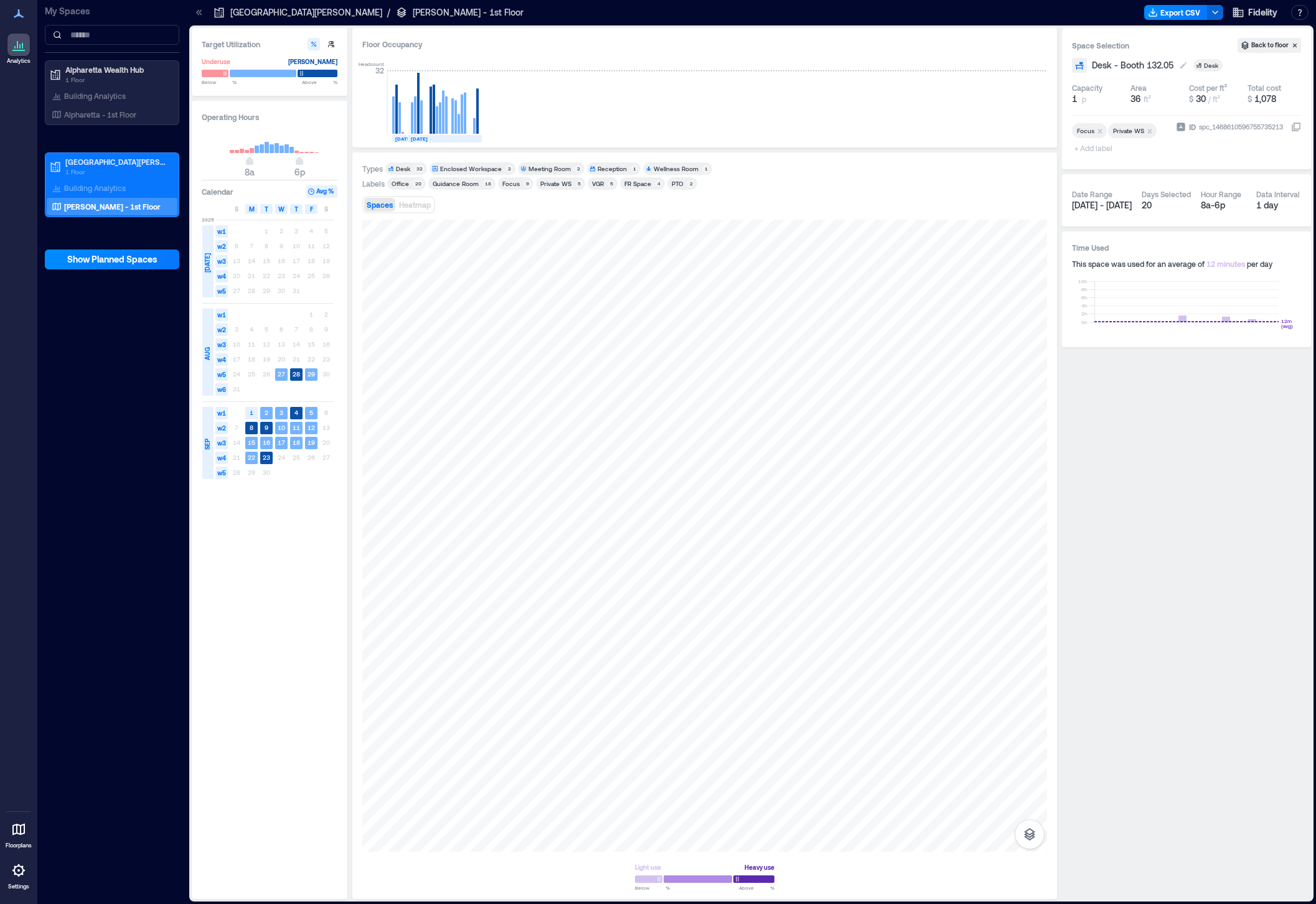
click at [1140, 63] on span "Desk - Booth 132.05" at bounding box center [1132, 65] width 82 height 12
type input "*"
type input "**********"
click at [80, 116] on p "Alpharetta - 1st Floor" at bounding box center [100, 114] width 72 height 10
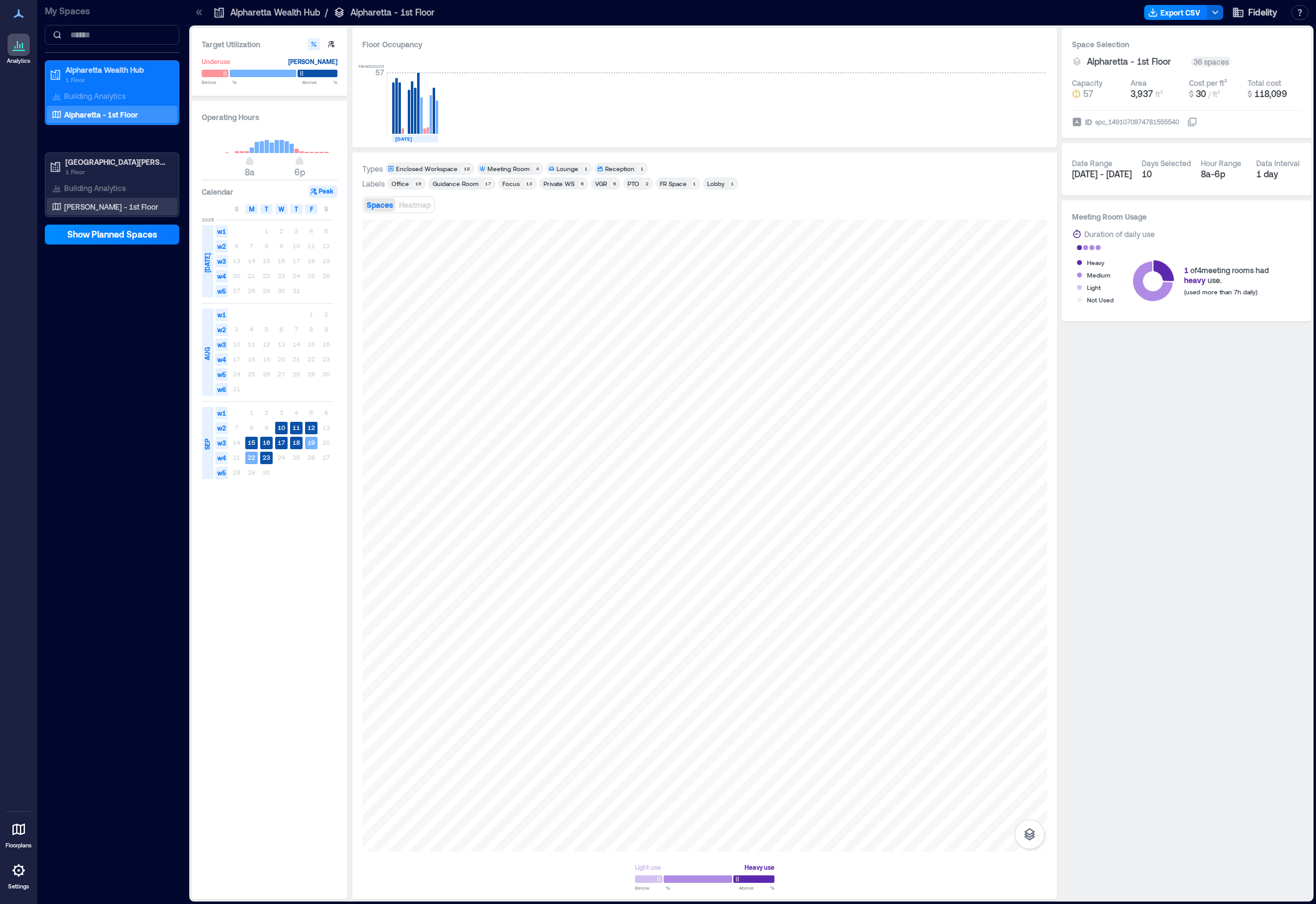
click at [120, 210] on p "[PERSON_NAME] - 1st Floor" at bounding box center [111, 206] width 94 height 10
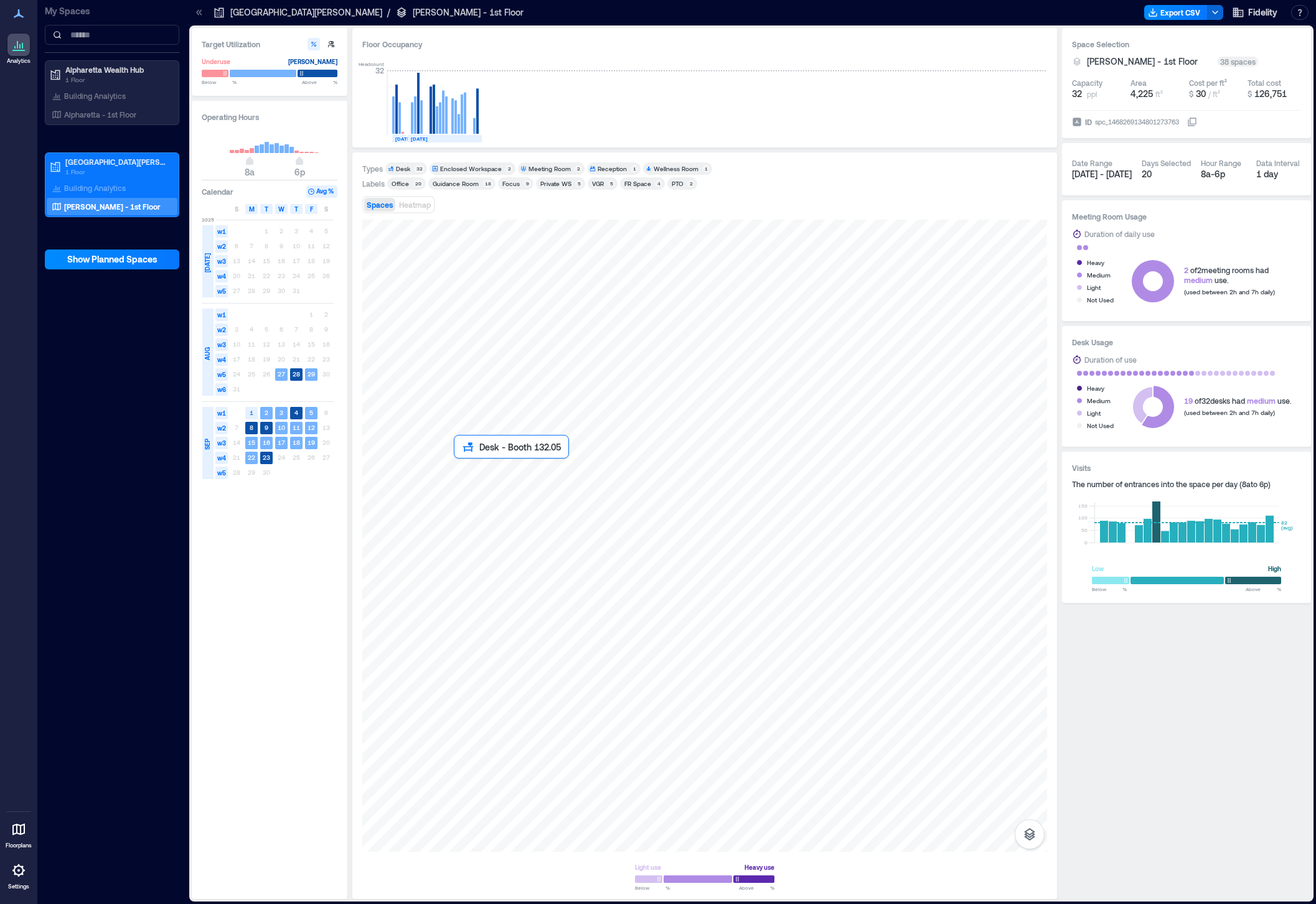
click at [474, 477] on div at bounding box center [704, 536] width 684 height 632
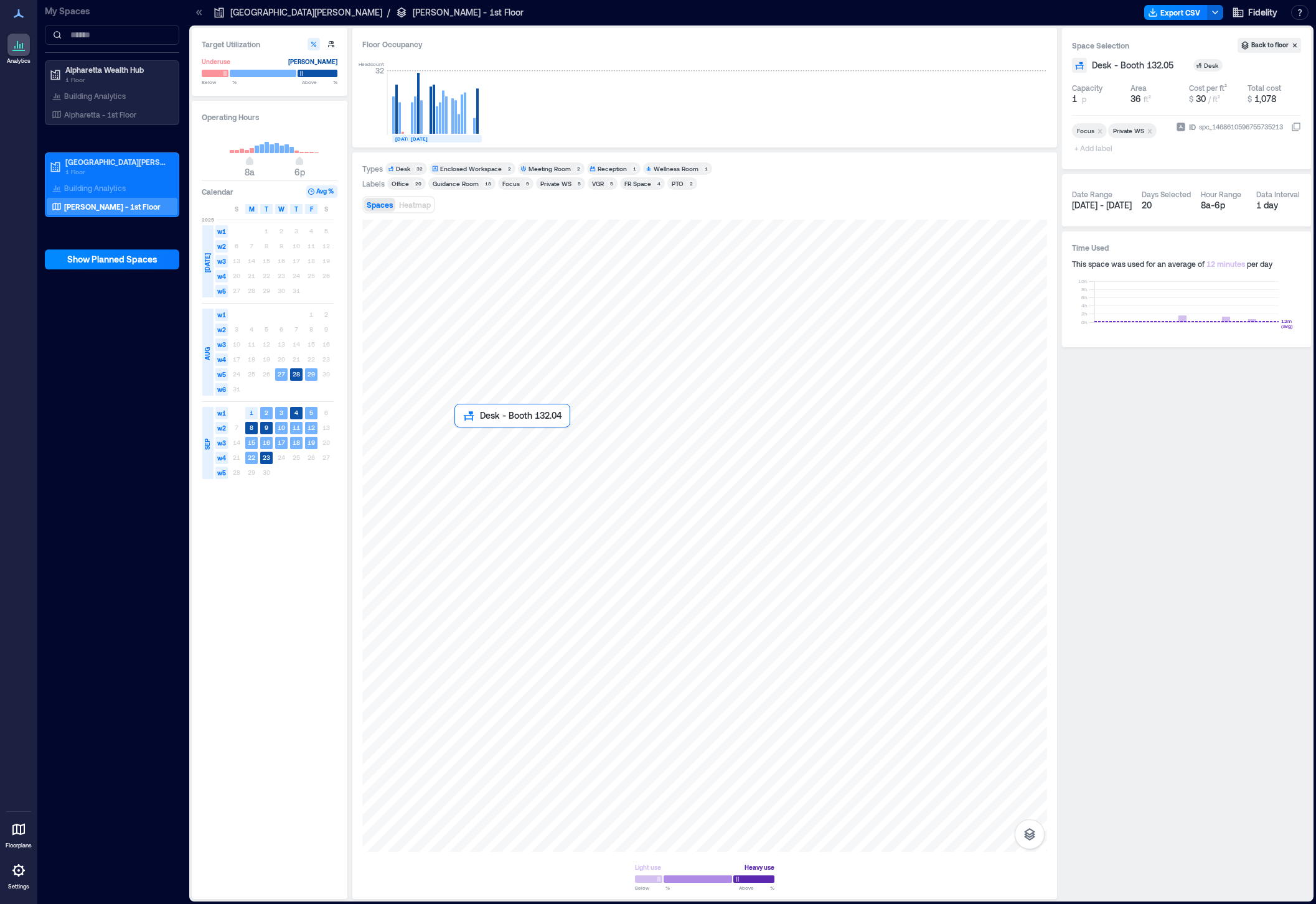
click at [467, 443] on div at bounding box center [704, 536] width 684 height 632
click at [463, 479] on div at bounding box center [704, 536] width 684 height 632
click at [467, 481] on div at bounding box center [704, 536] width 684 height 632
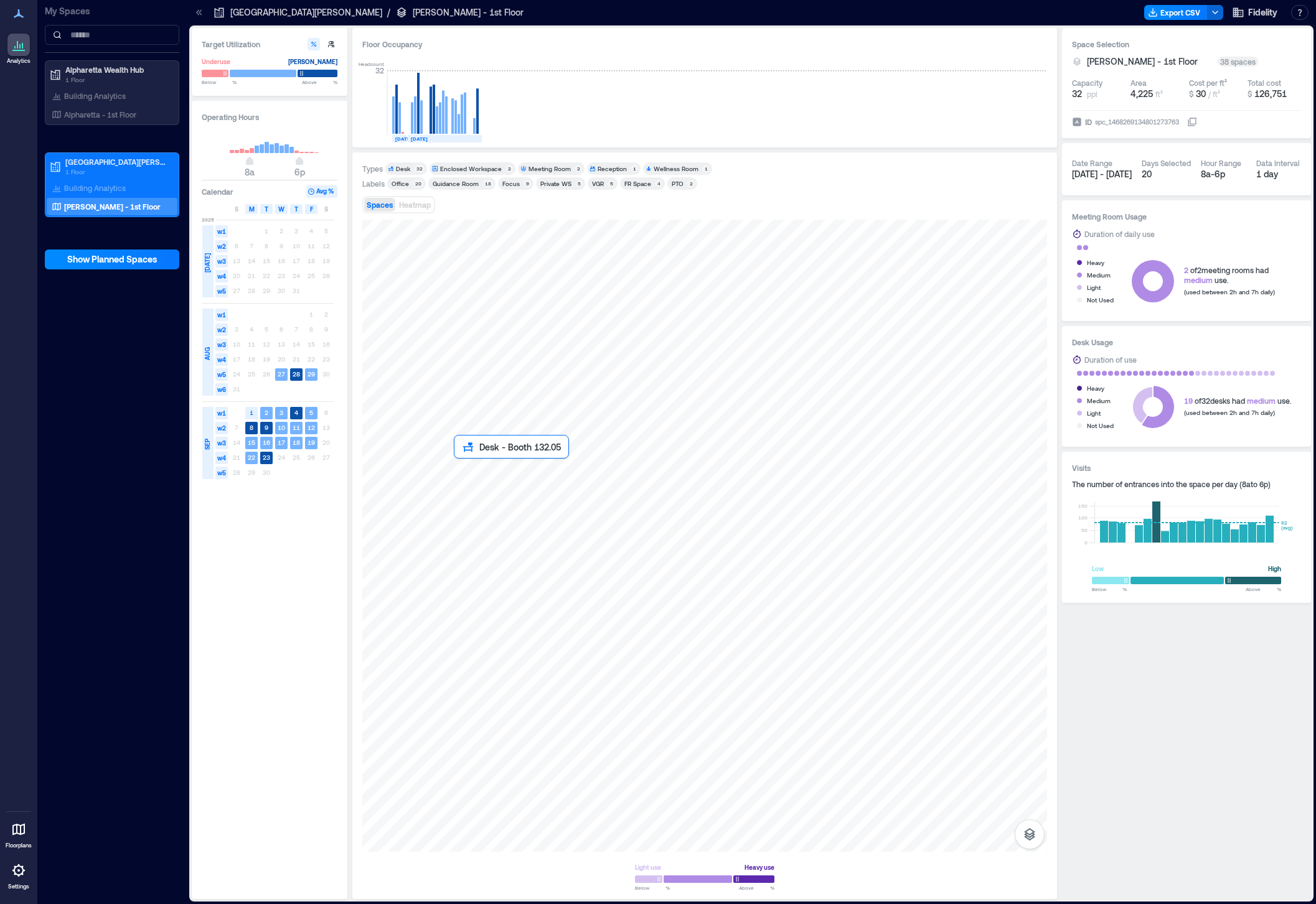
click at [474, 479] on div at bounding box center [704, 536] width 684 height 632
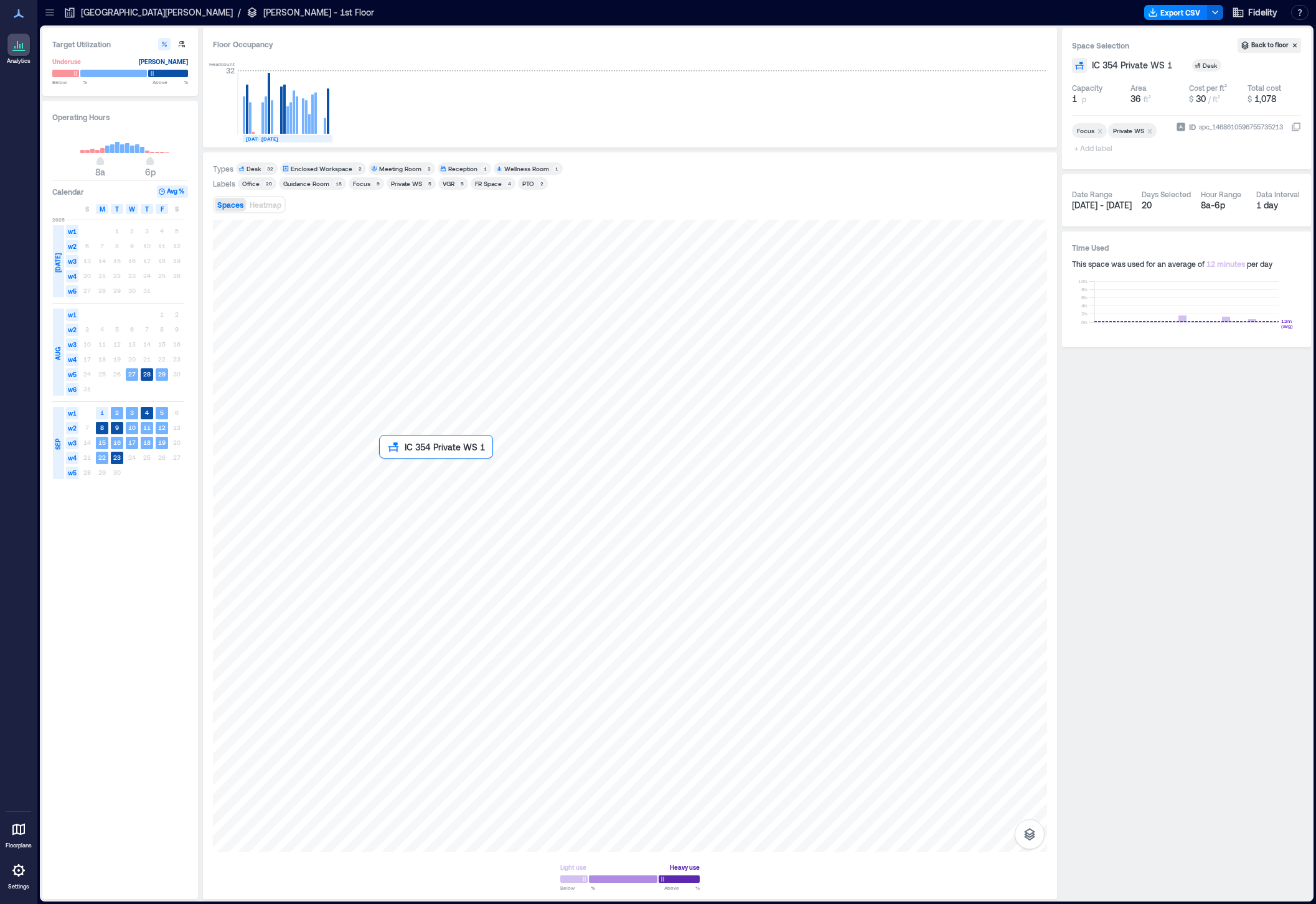
click at [394, 474] on div at bounding box center [630, 536] width 834 height 632
click at [1140, 63] on span "IC 354 Private WS 1" at bounding box center [1132, 65] width 80 height 12
click at [1192, 375] on div "**********" at bounding box center [1186, 464] width 249 height 871
click at [387, 437] on div at bounding box center [630, 536] width 834 height 632
click at [1120, 64] on span "Desk - Booth 132.04" at bounding box center [1133, 65] width 82 height 12
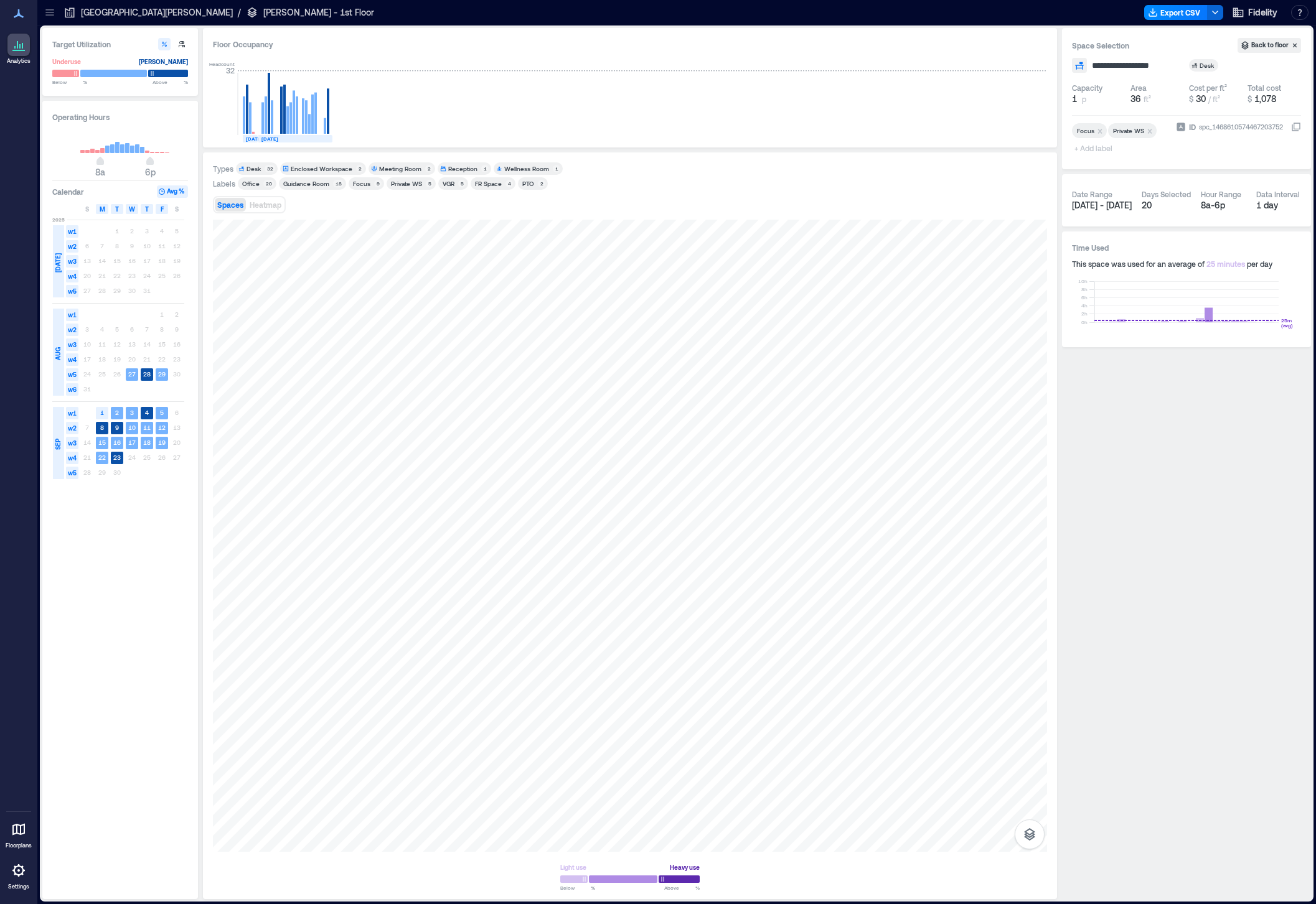
type input "**********"
click at [1134, 65] on span "Desk - Booth 132.03" at bounding box center [1132, 65] width 82 height 12
type input "**********"
click at [389, 377] on div at bounding box center [630, 536] width 834 height 632
click at [1128, 65] on span "Desk - Booth 132.02" at bounding box center [1132, 65] width 82 height 12
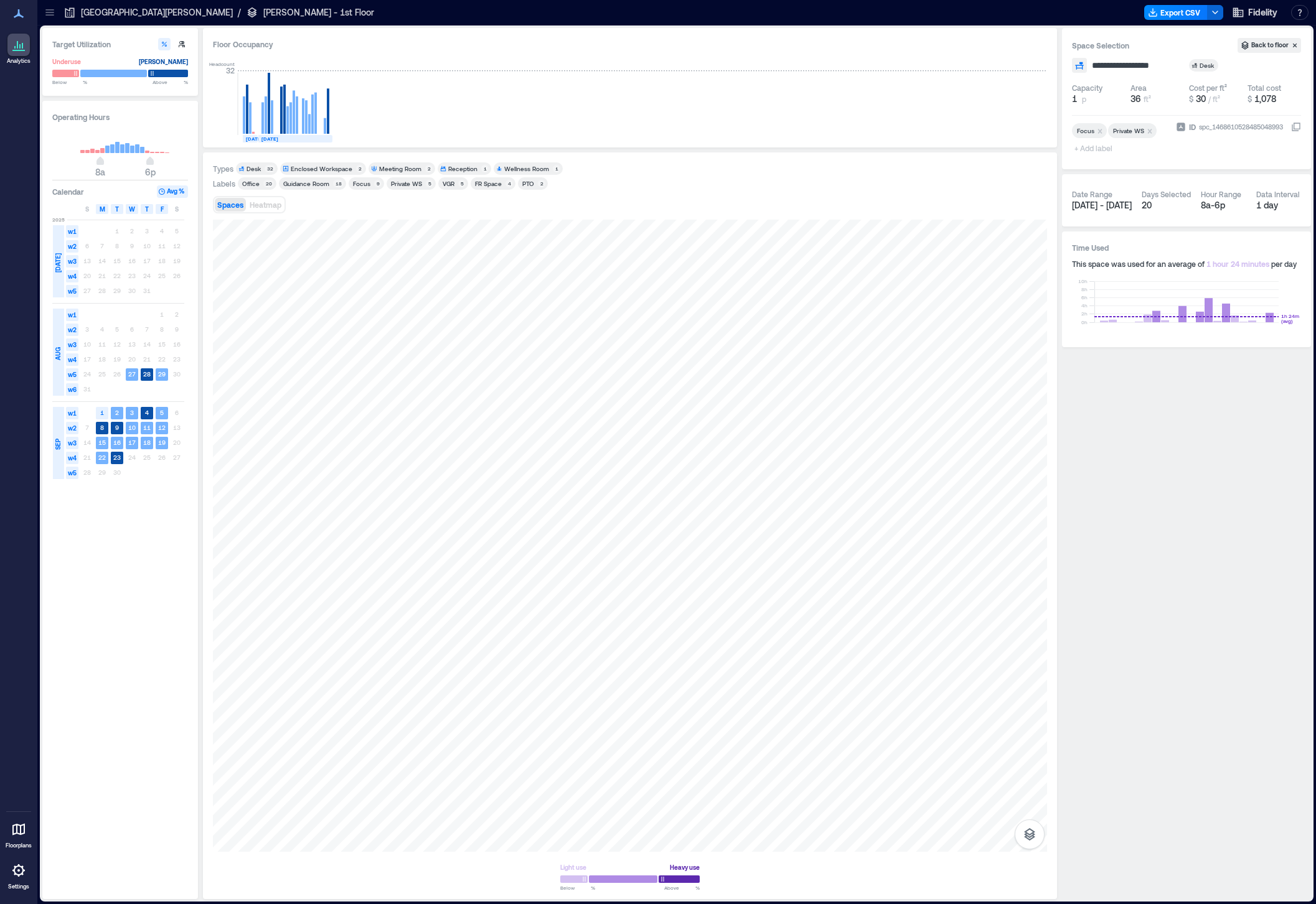
type input "**********"
click at [398, 325] on div at bounding box center [630, 536] width 834 height 632
click at [1123, 64] on span "Desk - Booth 132.01" at bounding box center [1132, 65] width 82 height 12
type input "**********"
click at [449, 404] on div at bounding box center [630, 536] width 834 height 632
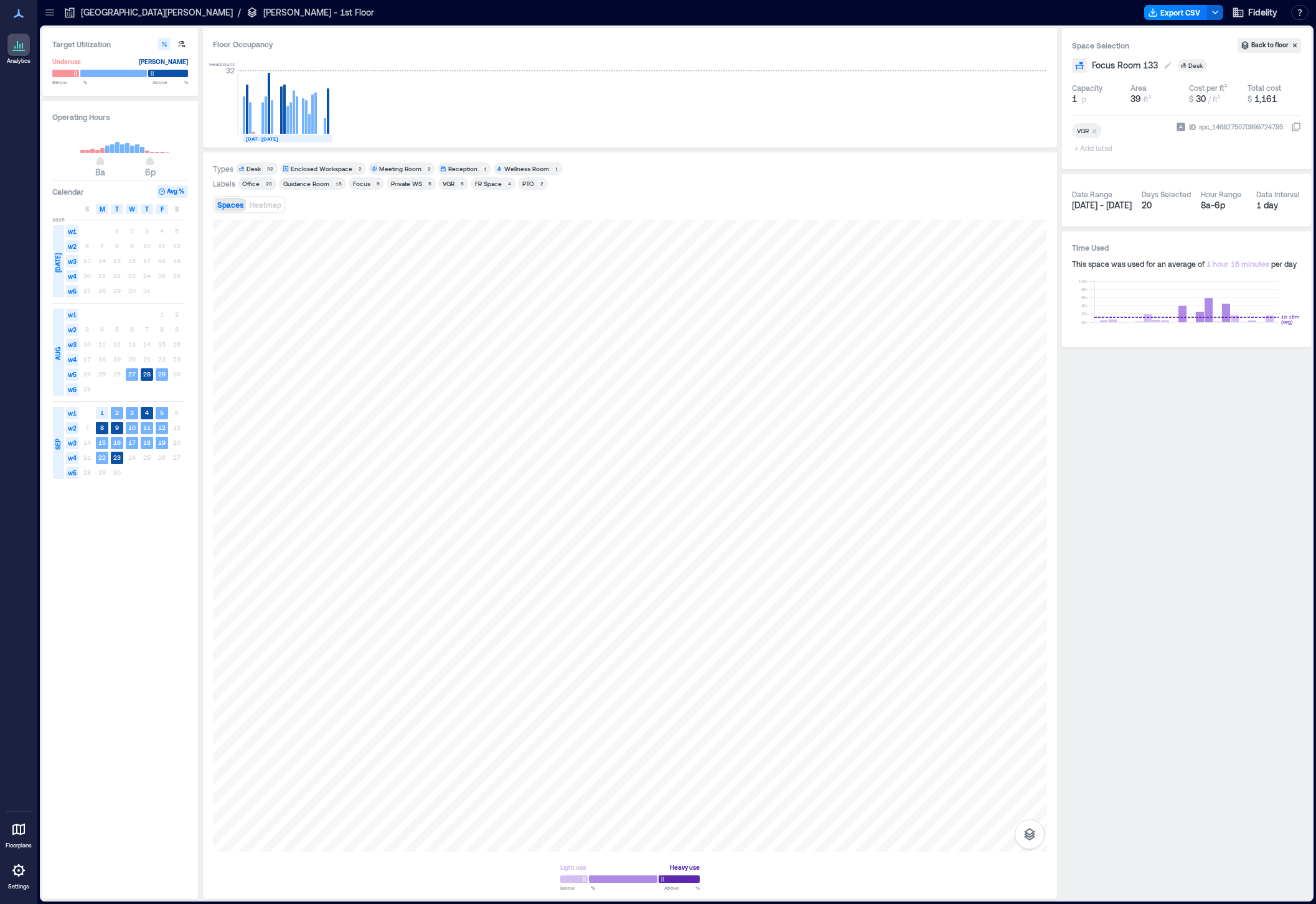
click at [1109, 67] on span "Focus Room 133" at bounding box center [1125, 65] width 66 height 12
type input "**********"
click at [483, 407] on div at bounding box center [630, 536] width 834 height 632
click at [1121, 62] on span "Focus Room 134" at bounding box center [1125, 65] width 67 height 12
type input "**********"
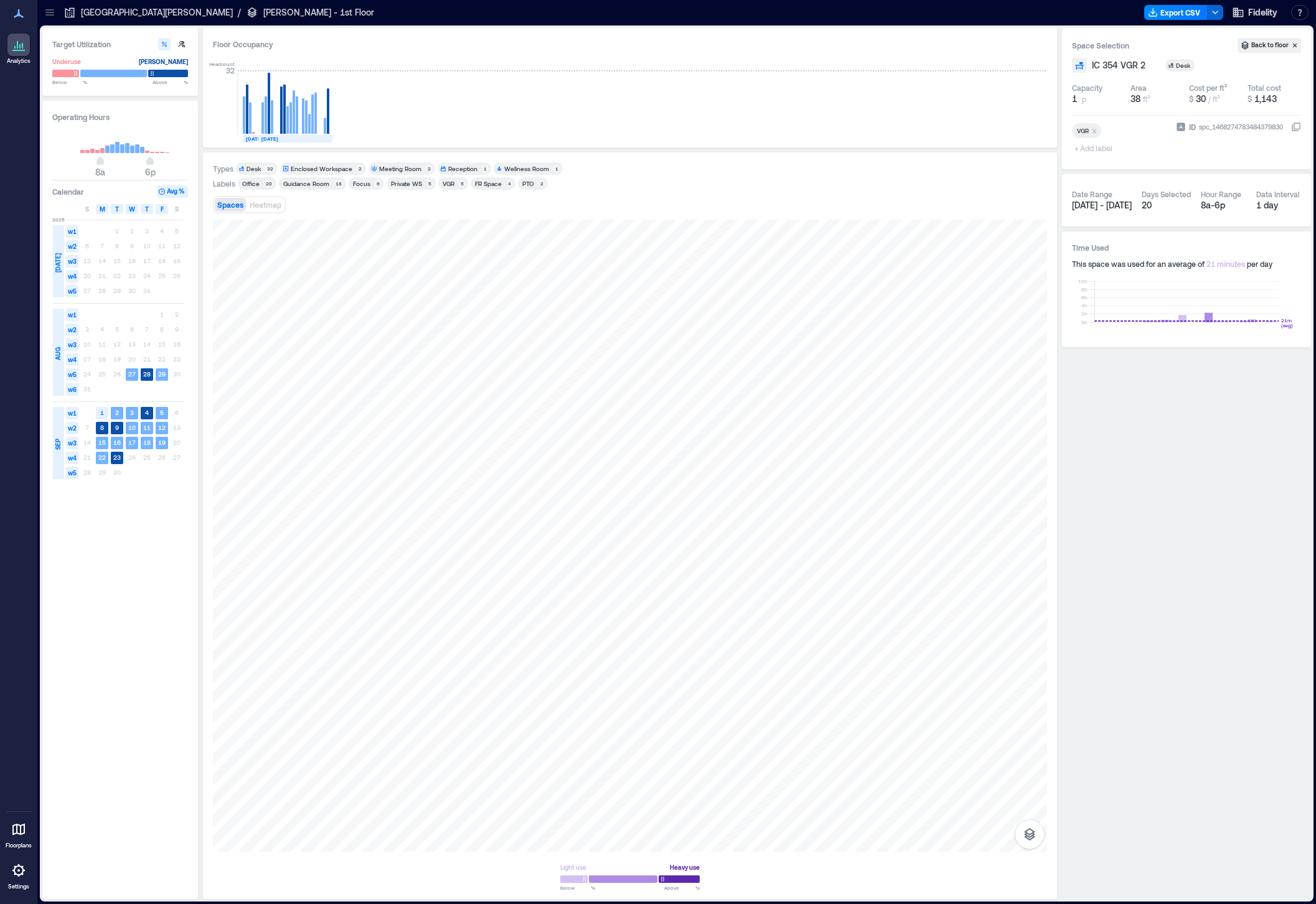
click at [94, 17] on p "[GEOGRAPHIC_DATA][PERSON_NAME]" at bounding box center [157, 12] width 152 height 12
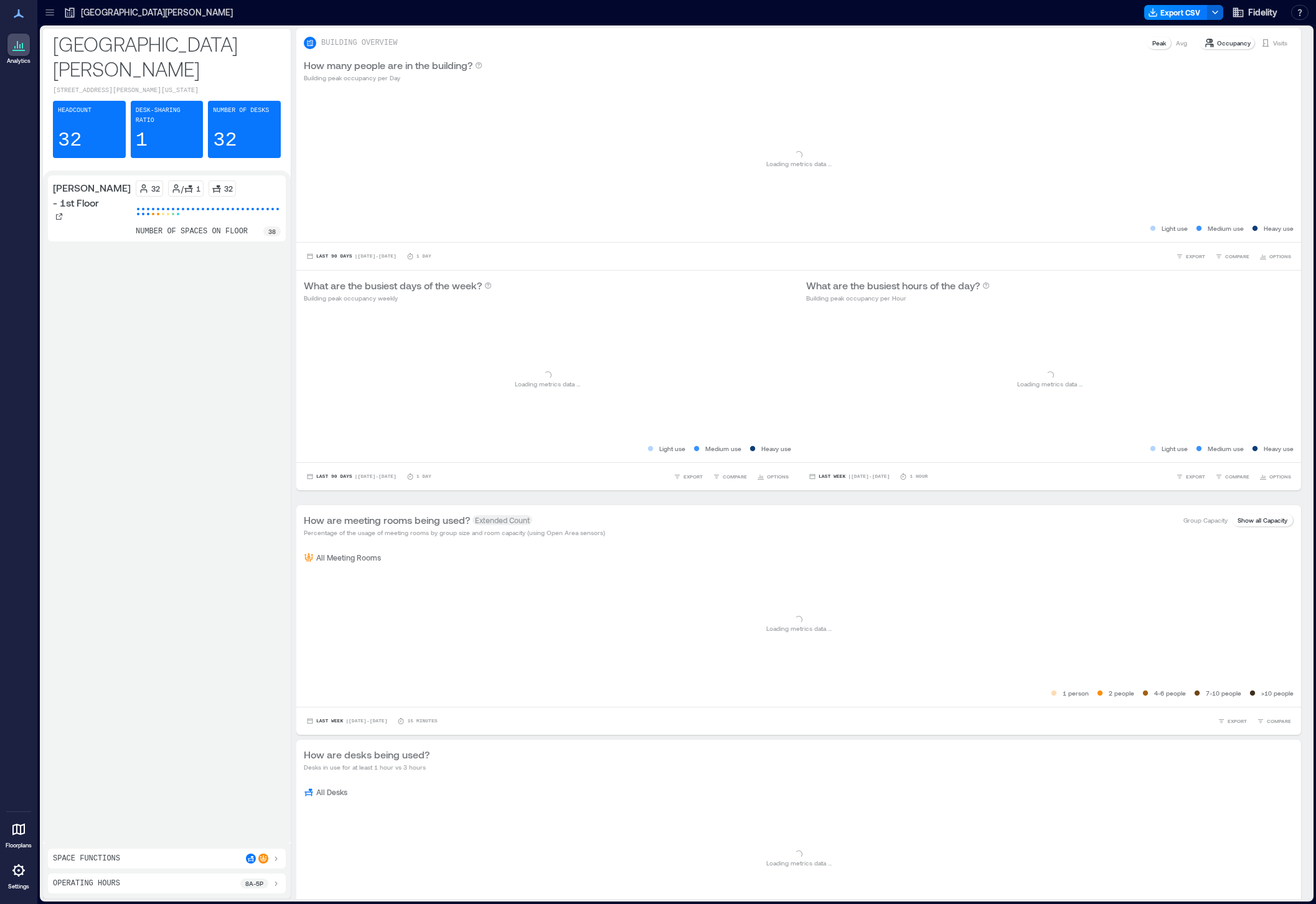
click at [49, 16] on icon at bounding box center [49, 12] width 12 height 12
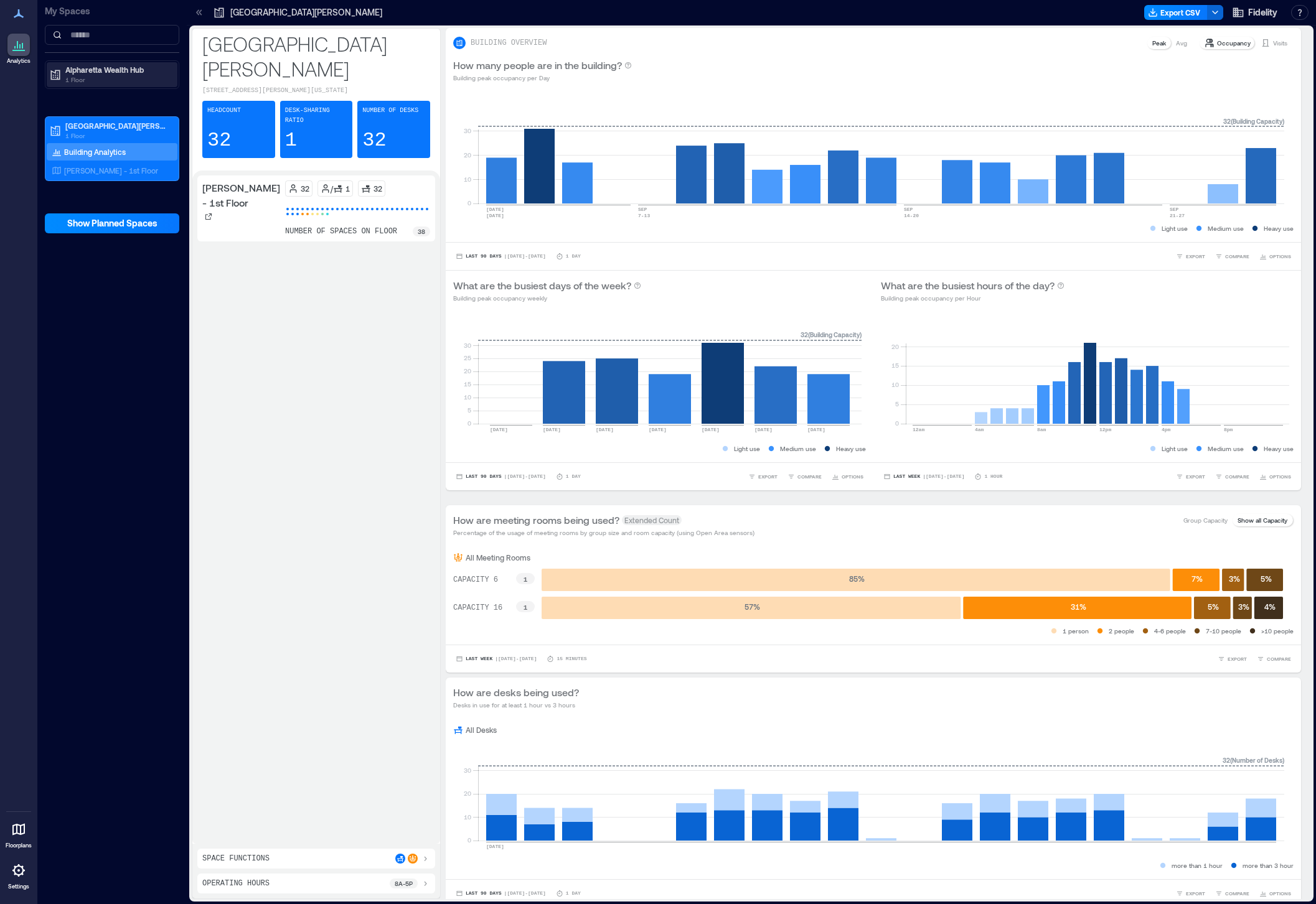
click at [94, 75] on p "1 Floor" at bounding box center [118, 79] width 105 height 10
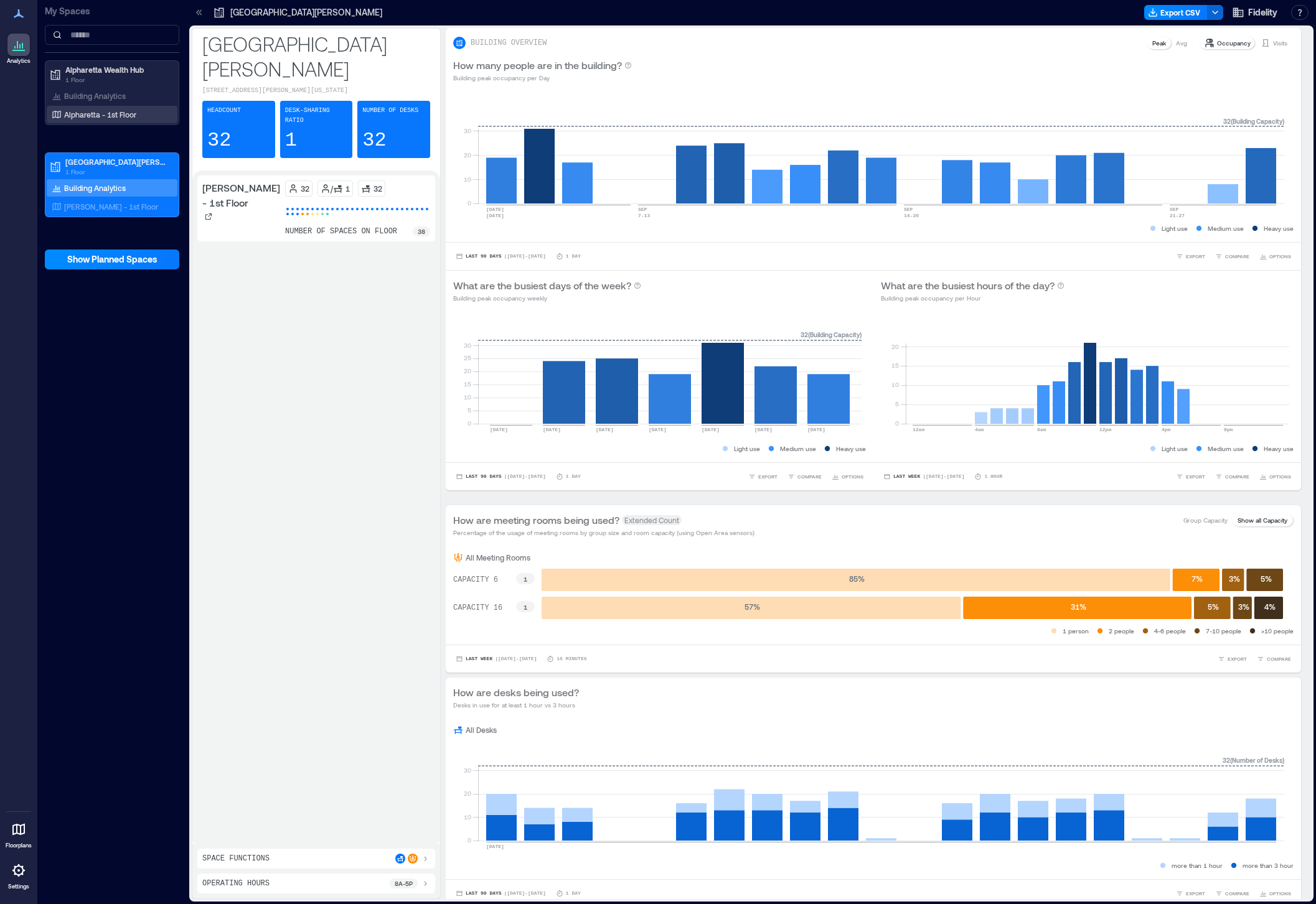
click at [91, 119] on p "Alpharetta - 1st Floor" at bounding box center [100, 114] width 72 height 10
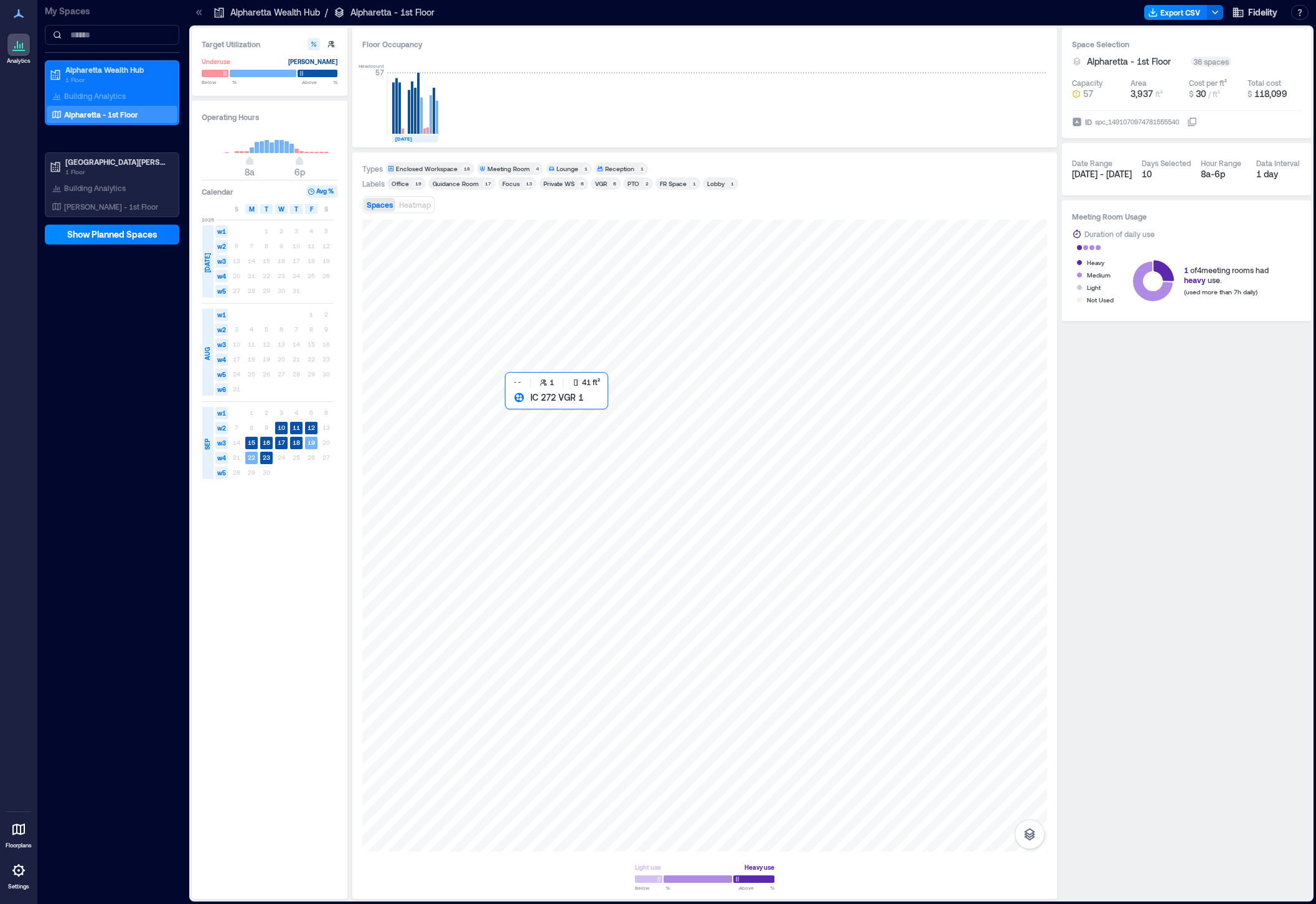
click at [531, 408] on div at bounding box center [704, 536] width 684 height 632
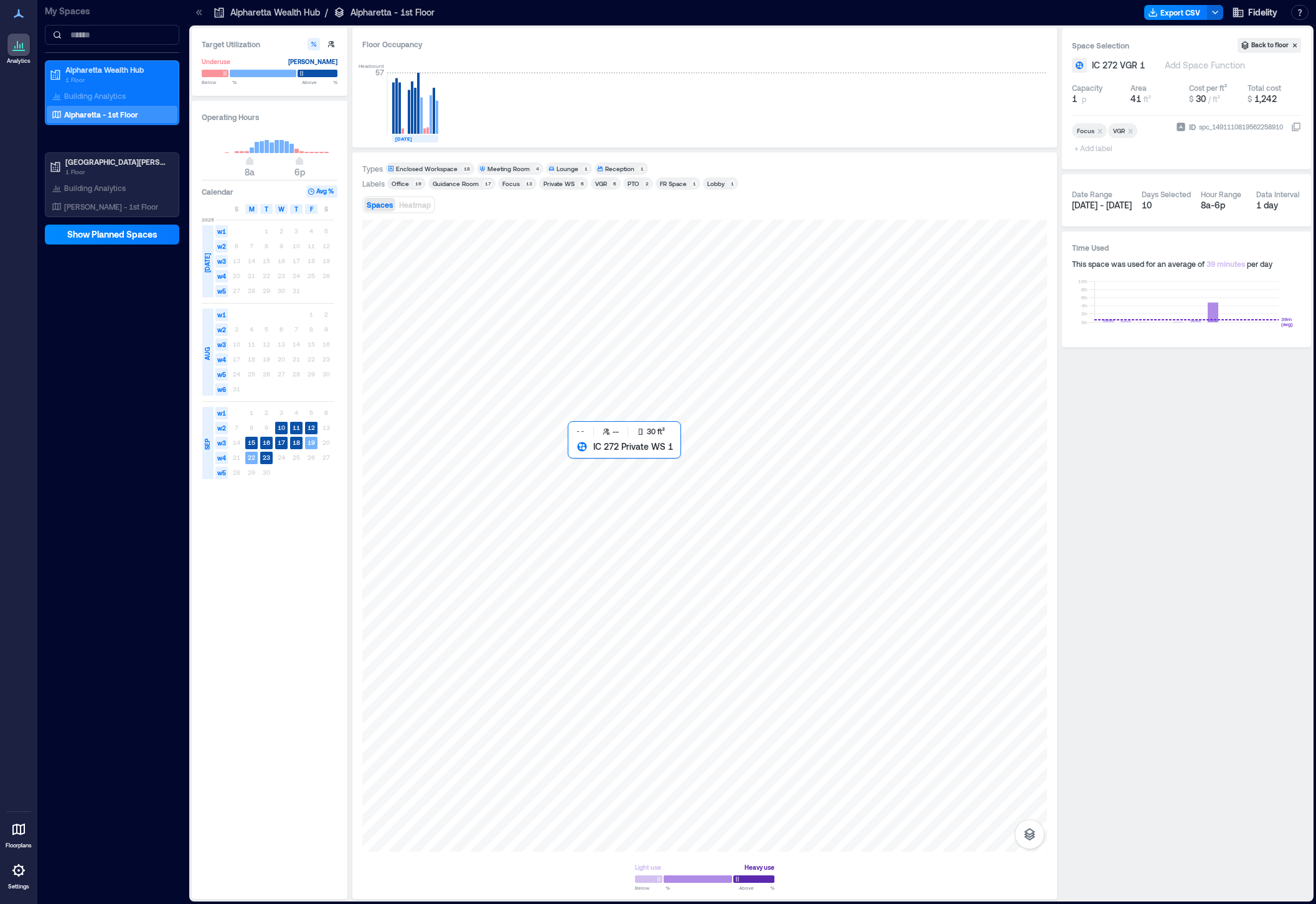
click at [581, 460] on div at bounding box center [704, 536] width 684 height 632
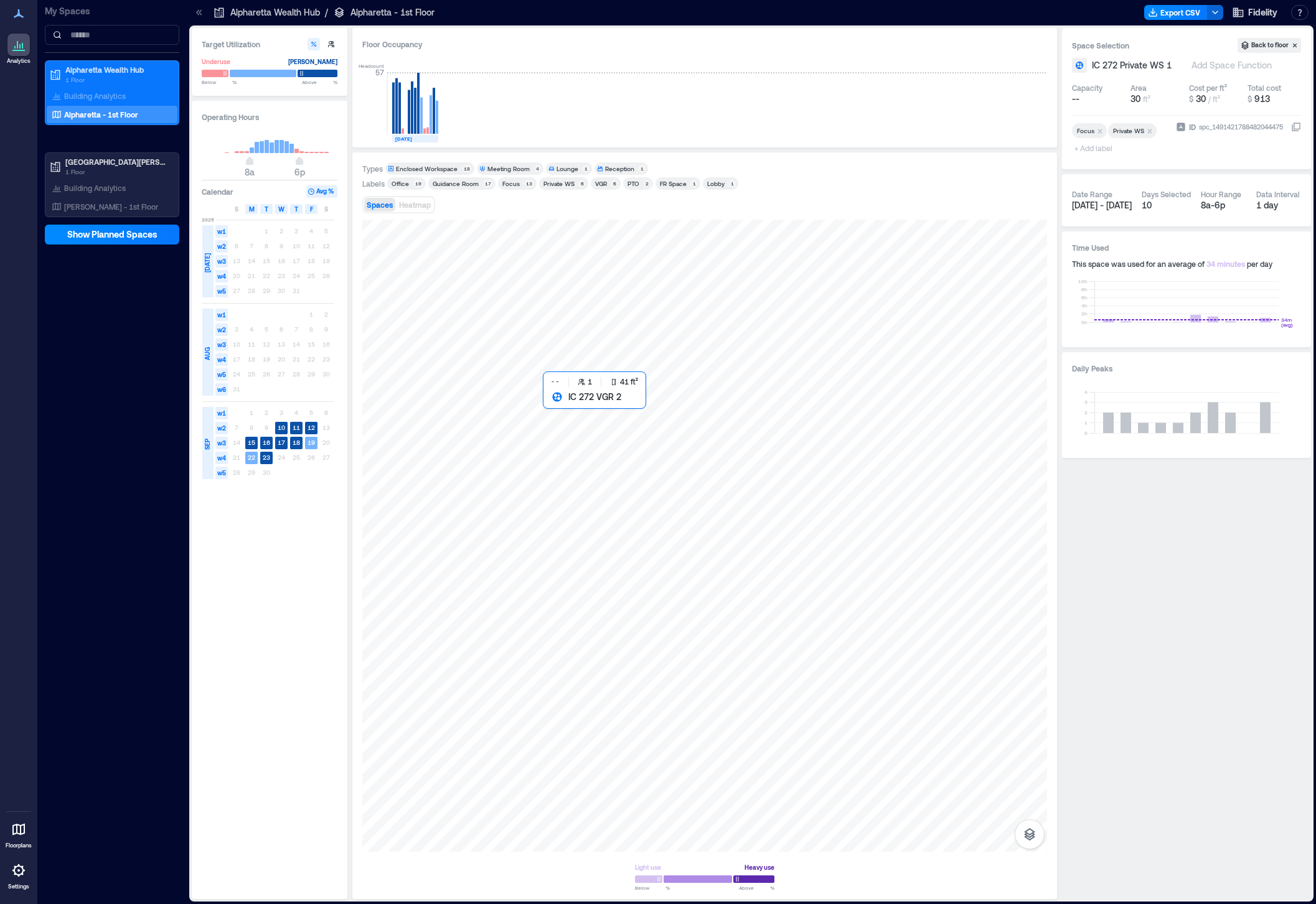
click at [551, 407] on div at bounding box center [704, 536] width 684 height 632
click at [121, 206] on p "[PERSON_NAME] - 1st Floor" at bounding box center [111, 206] width 94 height 10
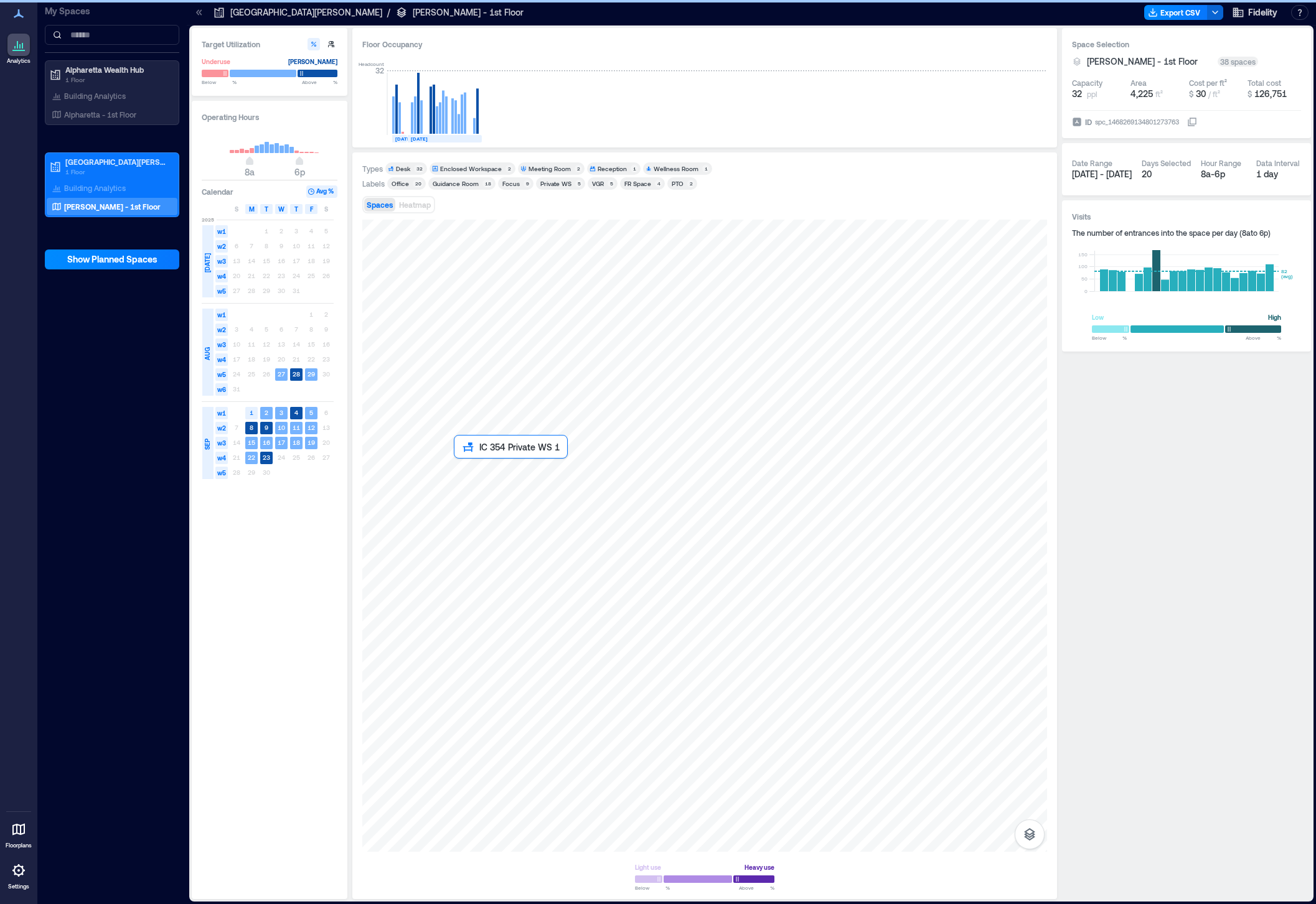
click at [474, 476] on div at bounding box center [704, 536] width 684 height 632
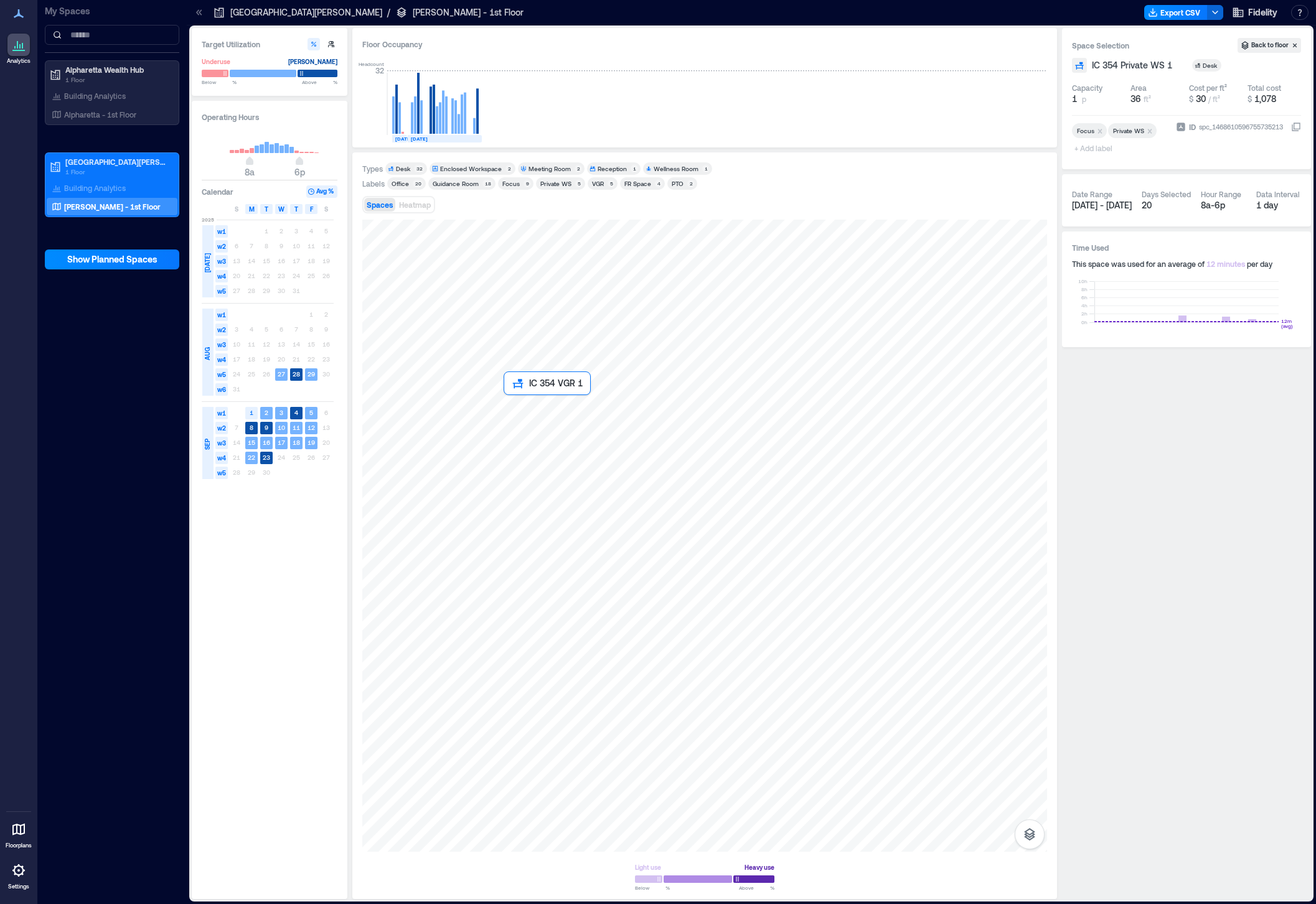
click at [522, 406] on div at bounding box center [704, 536] width 684 height 632
click at [1121, 125] on div "VGR + Add label" at bounding box center [1121, 140] width 99 height 39
click at [1103, 146] on span "+ Add label" at bounding box center [1094, 148] width 46 height 17
type input "*"
type input "****"
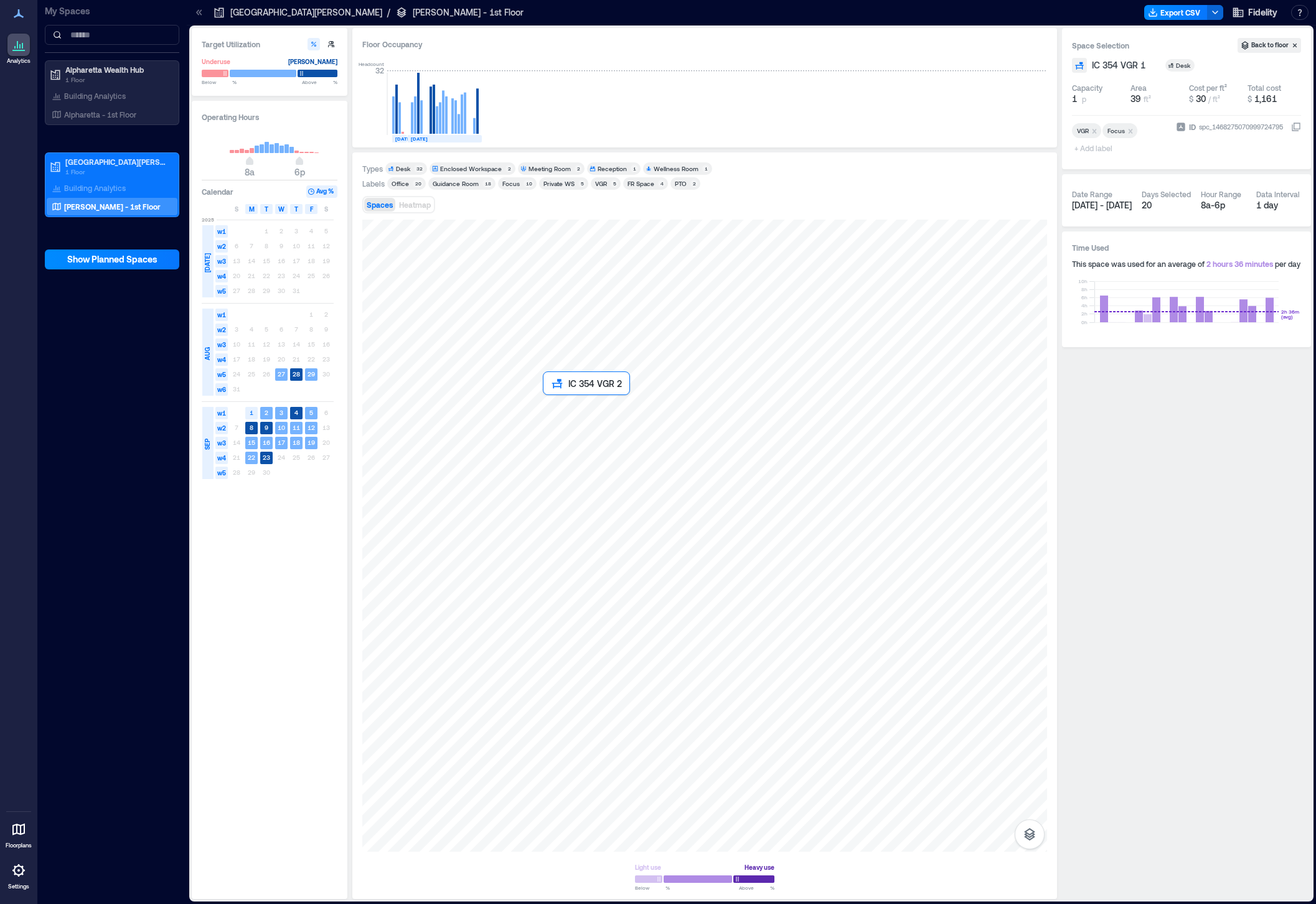
click at [563, 403] on div at bounding box center [704, 536] width 684 height 632
click at [1092, 150] on span "+ Add label" at bounding box center [1094, 148] width 46 height 17
type input "***"
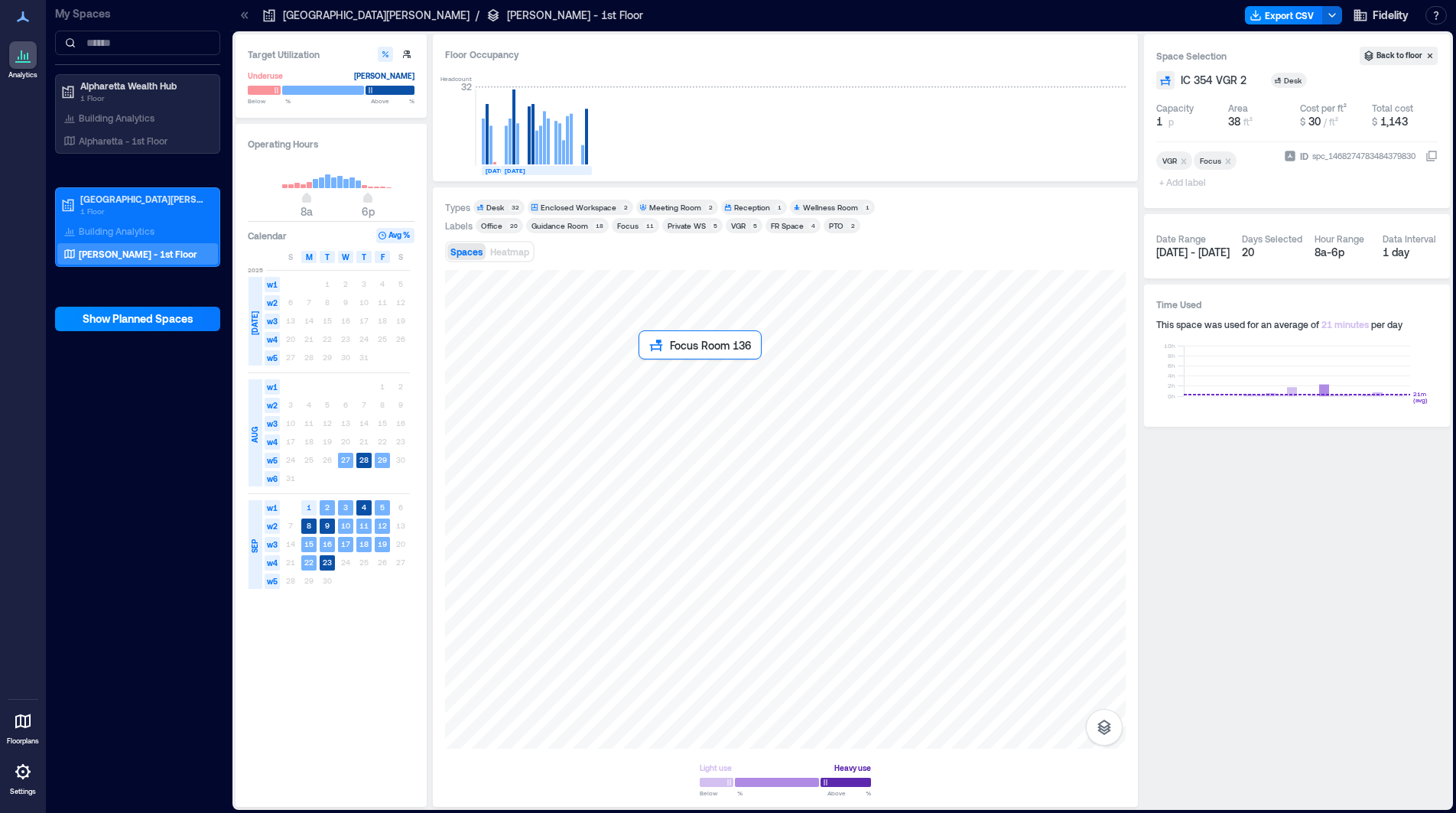
click at [647, 376] on div at bounding box center [786, 509] width 681 height 478
click at [1219, 78] on span "Focus Room 136" at bounding box center [1222, 80] width 82 height 15
type input "**********"
click at [1195, 183] on span "+ Add label" at bounding box center [1184, 182] width 56 height 21
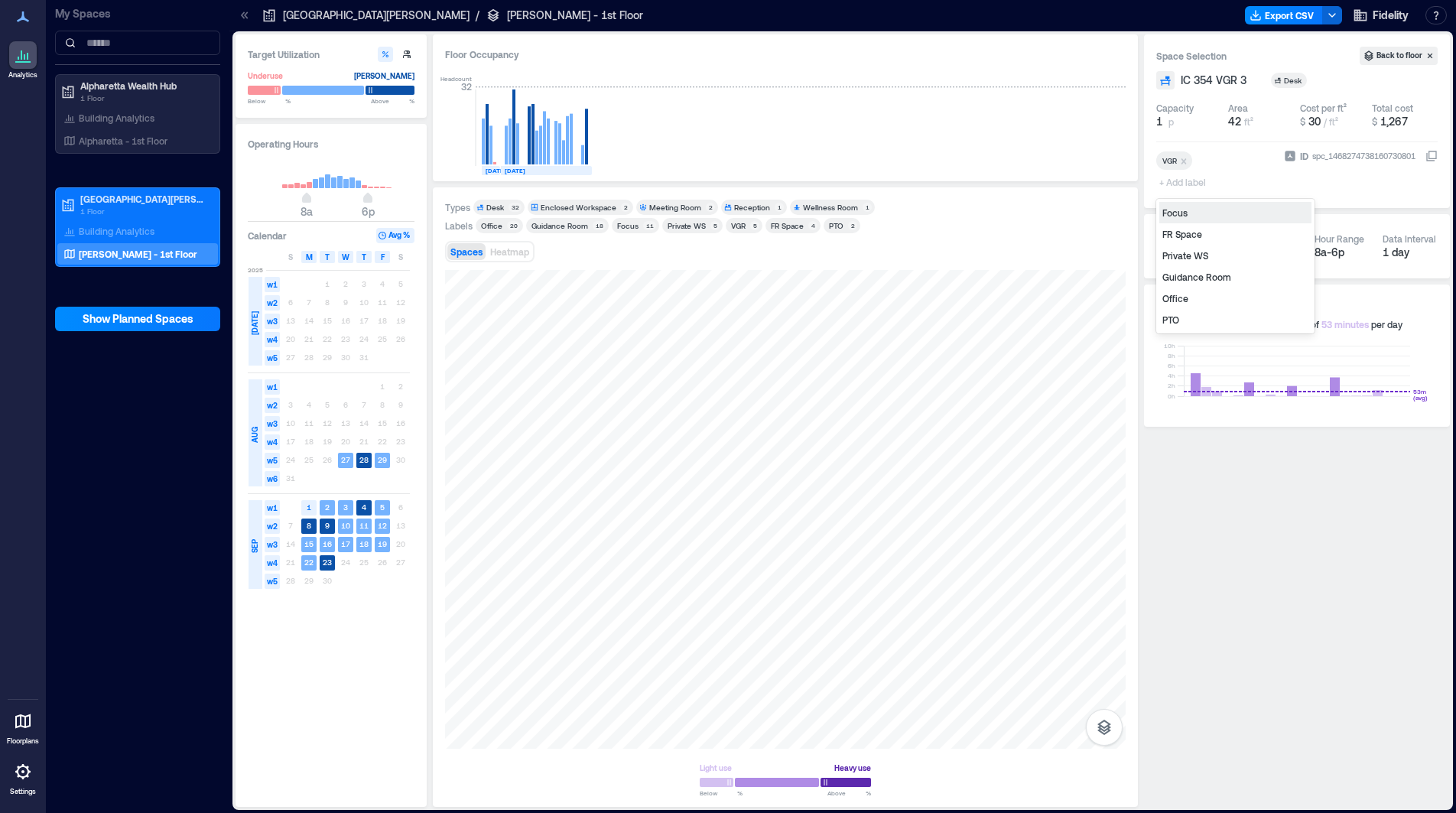
click at [1184, 219] on div "Focus" at bounding box center [1235, 212] width 152 height 21
click at [671, 374] on div at bounding box center [786, 509] width 681 height 478
click at [1219, 81] on span "Focus Room 135" at bounding box center [1221, 80] width 81 height 15
type input "**********"
click at [1199, 159] on div at bounding box center [1203, 161] width 18 height 17
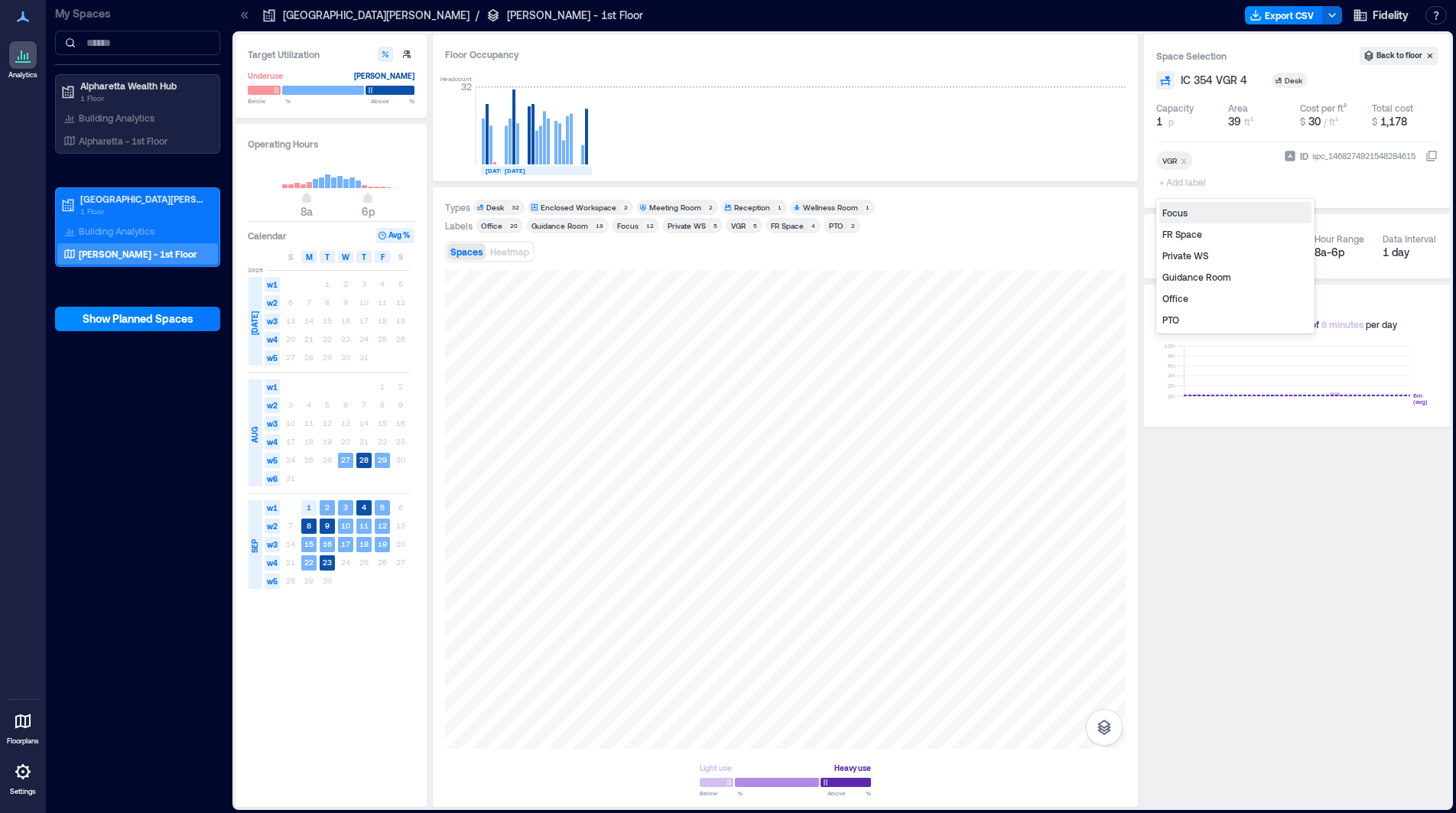
click at [1195, 210] on div "Focus" at bounding box center [1235, 212] width 152 height 21
click at [681, 344] on div at bounding box center [786, 509] width 681 height 478
click at [1214, 84] on span "Focus Room 138" at bounding box center [1221, 80] width 81 height 15
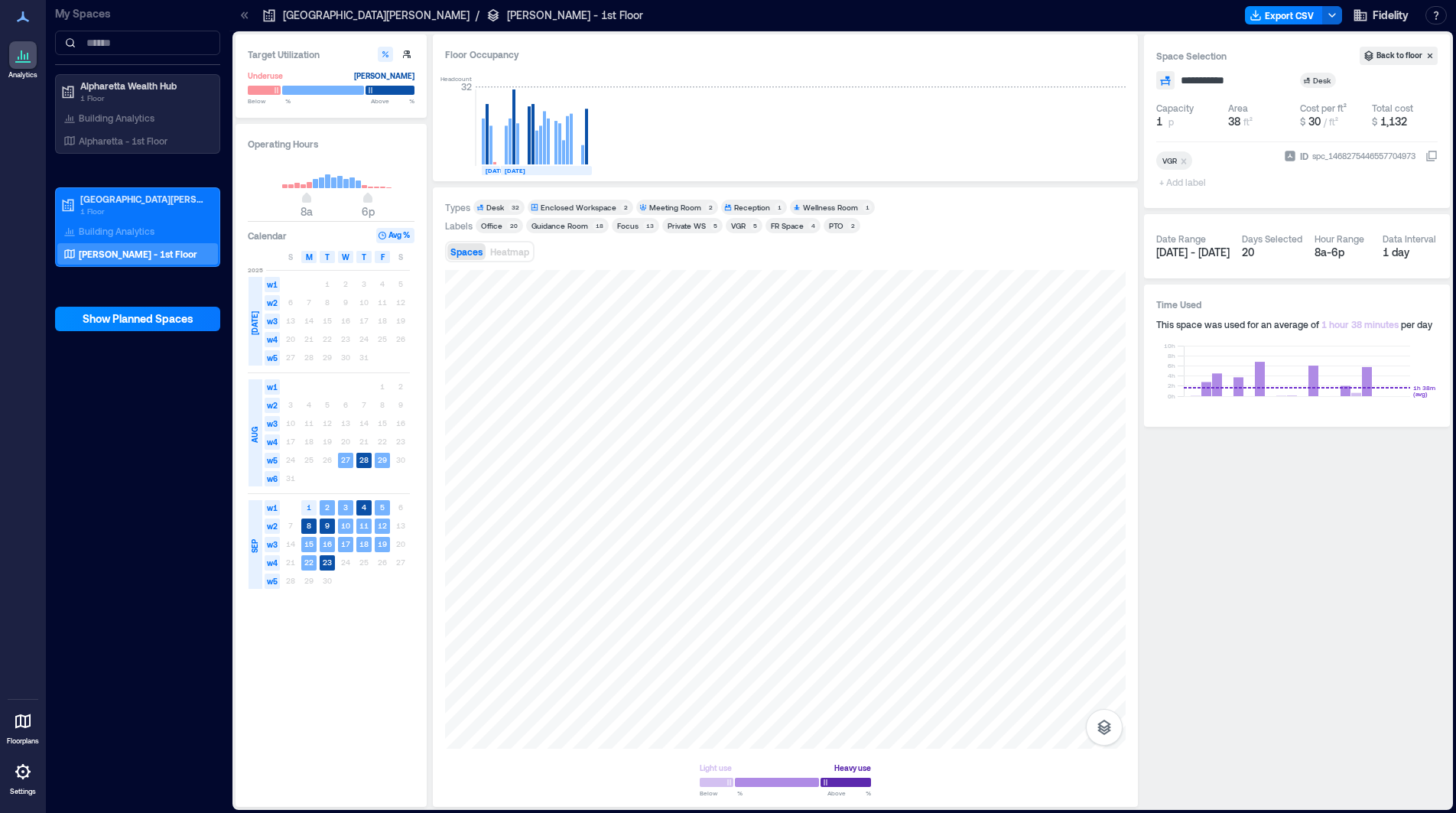
type input "**********"
click at [1206, 163] on div at bounding box center [1203, 161] width 18 height 17
click at [1184, 217] on div "Focus" at bounding box center [1235, 212] width 152 height 21
click at [735, 377] on div at bounding box center [786, 509] width 681 height 478
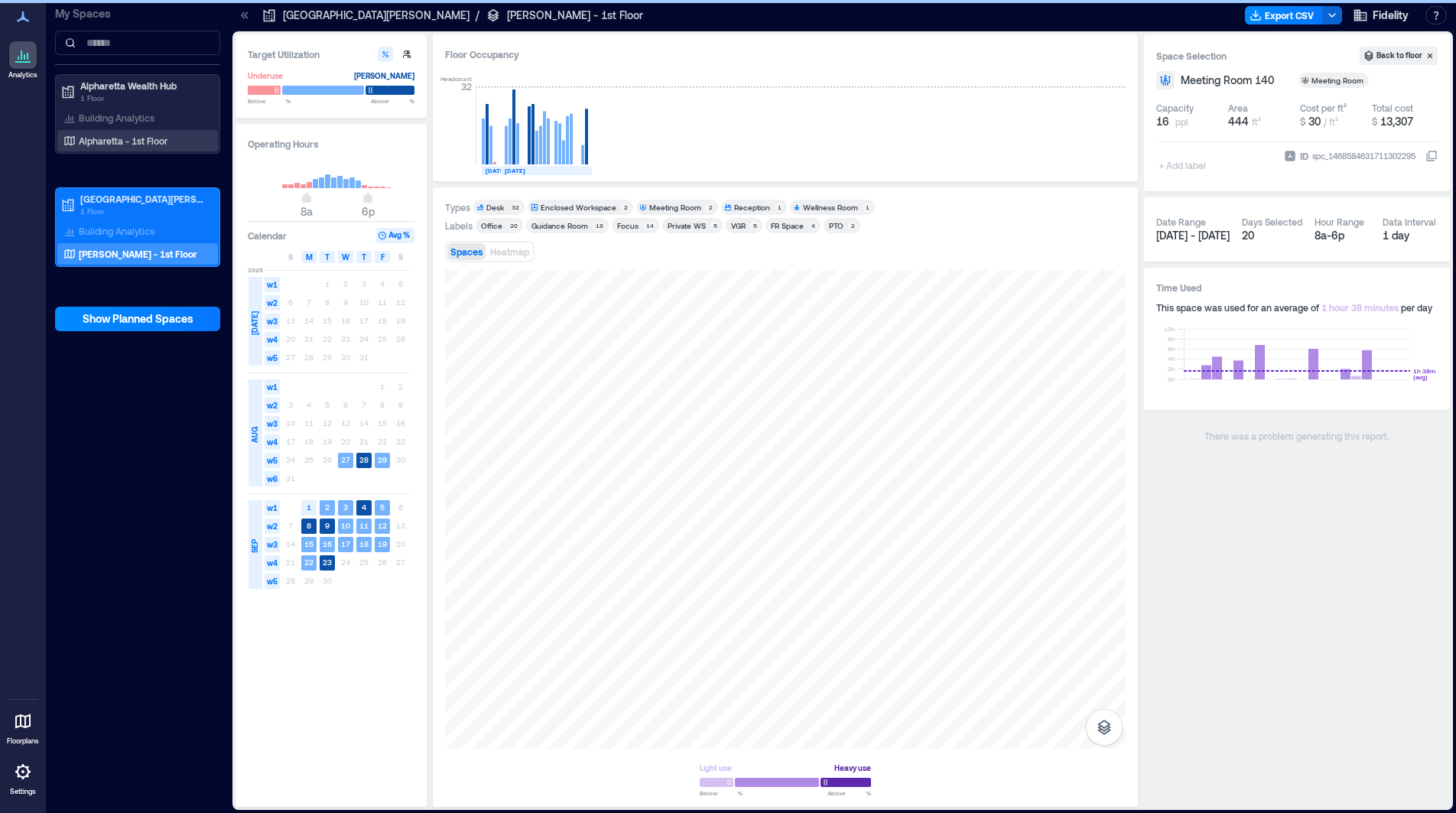
click at [102, 140] on p "Alpharetta - 1st Floor" at bounding box center [123, 140] width 88 height 12
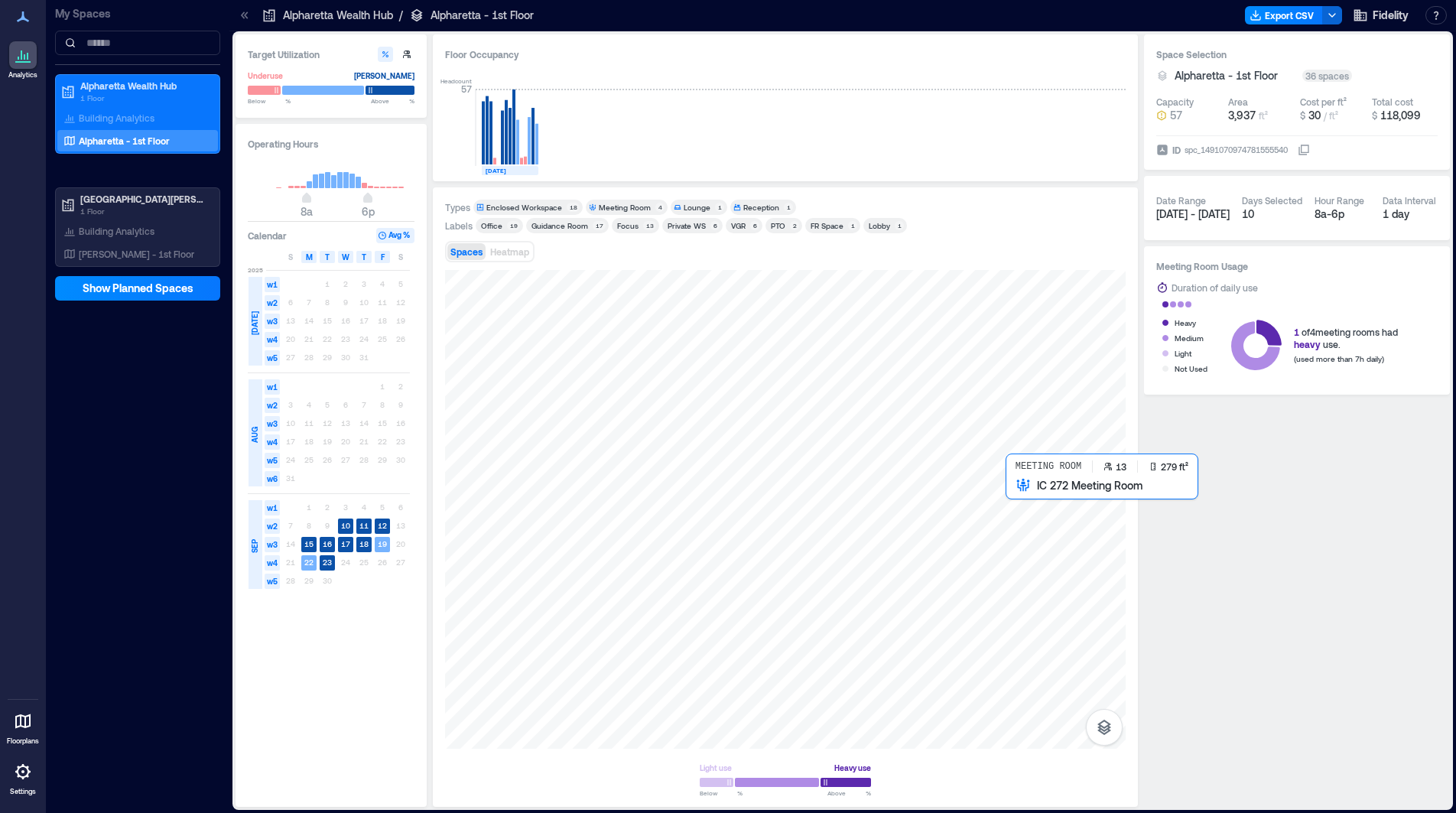
click at [1035, 522] on div at bounding box center [786, 509] width 681 height 478
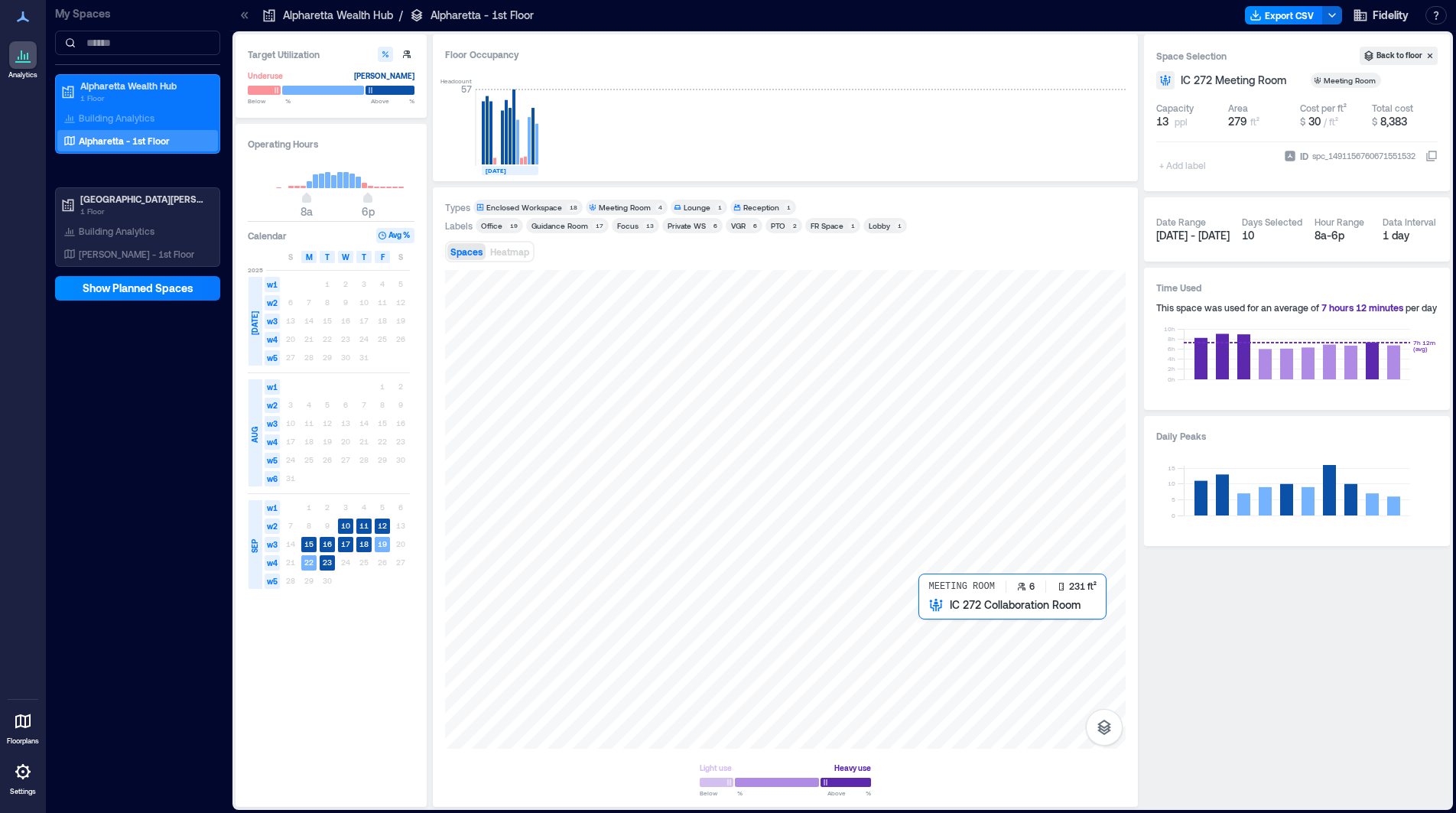
click at [946, 639] on div at bounding box center [786, 509] width 681 height 478
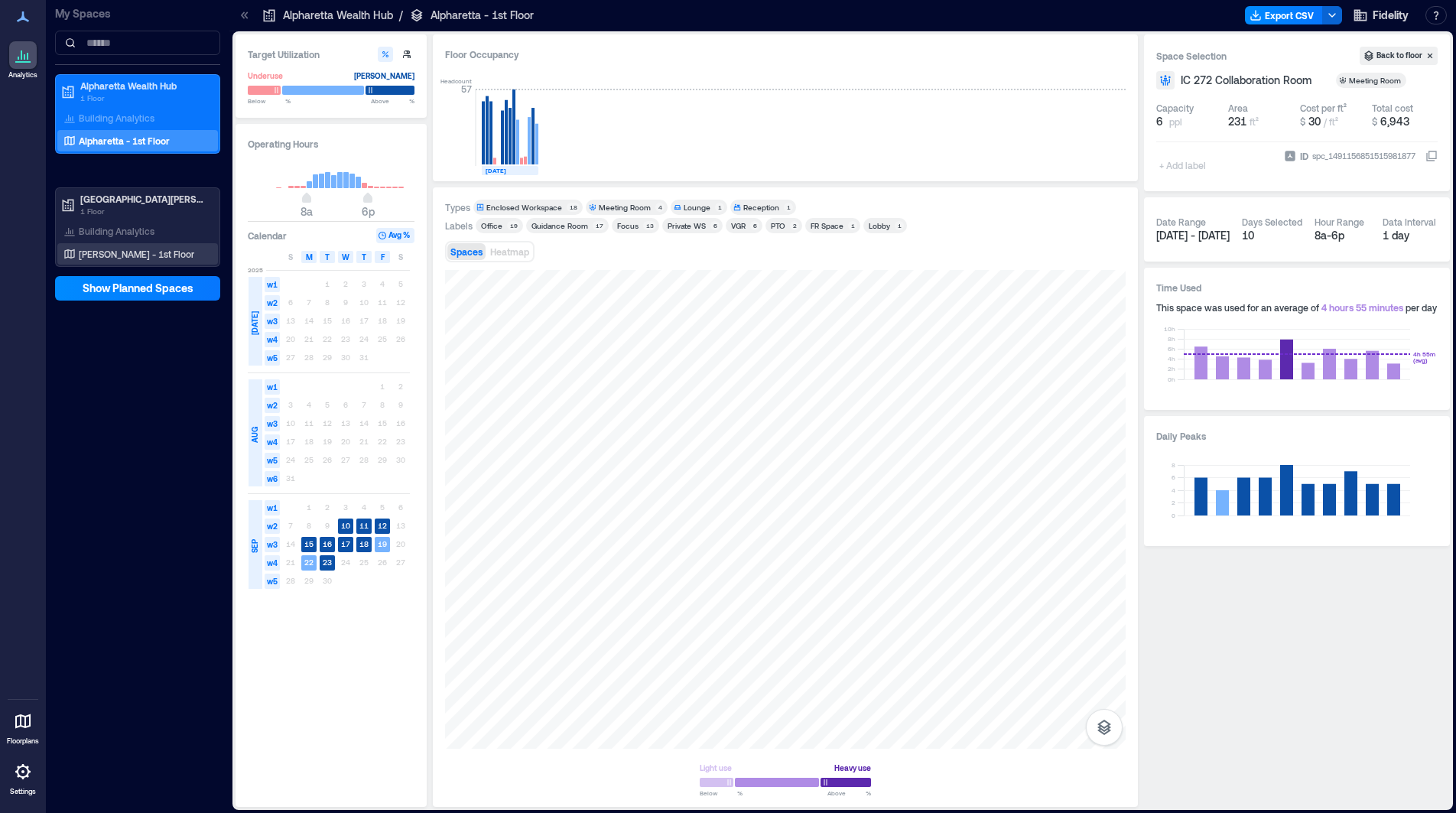
click at [105, 253] on p "[PERSON_NAME] - 1st Floor" at bounding box center [137, 253] width 115 height 12
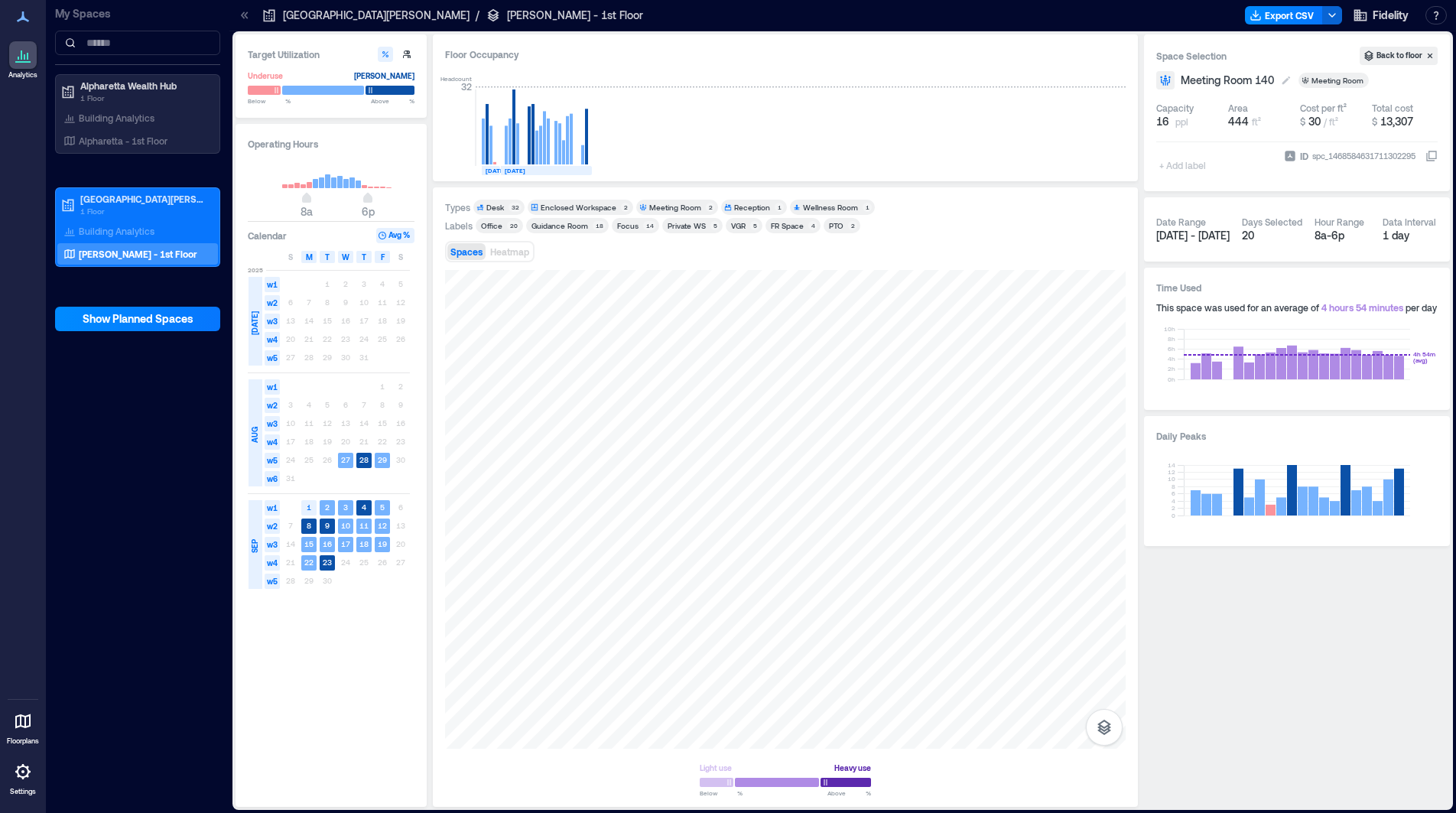
click at [1265, 84] on span "Meeting Room 140" at bounding box center [1228, 80] width 93 height 15
type input "**********"
click at [623, 663] on div at bounding box center [786, 509] width 681 height 478
click at [1222, 85] on span "Collaboration Room 127" at bounding box center [1240, 80] width 118 height 15
type input "**********"
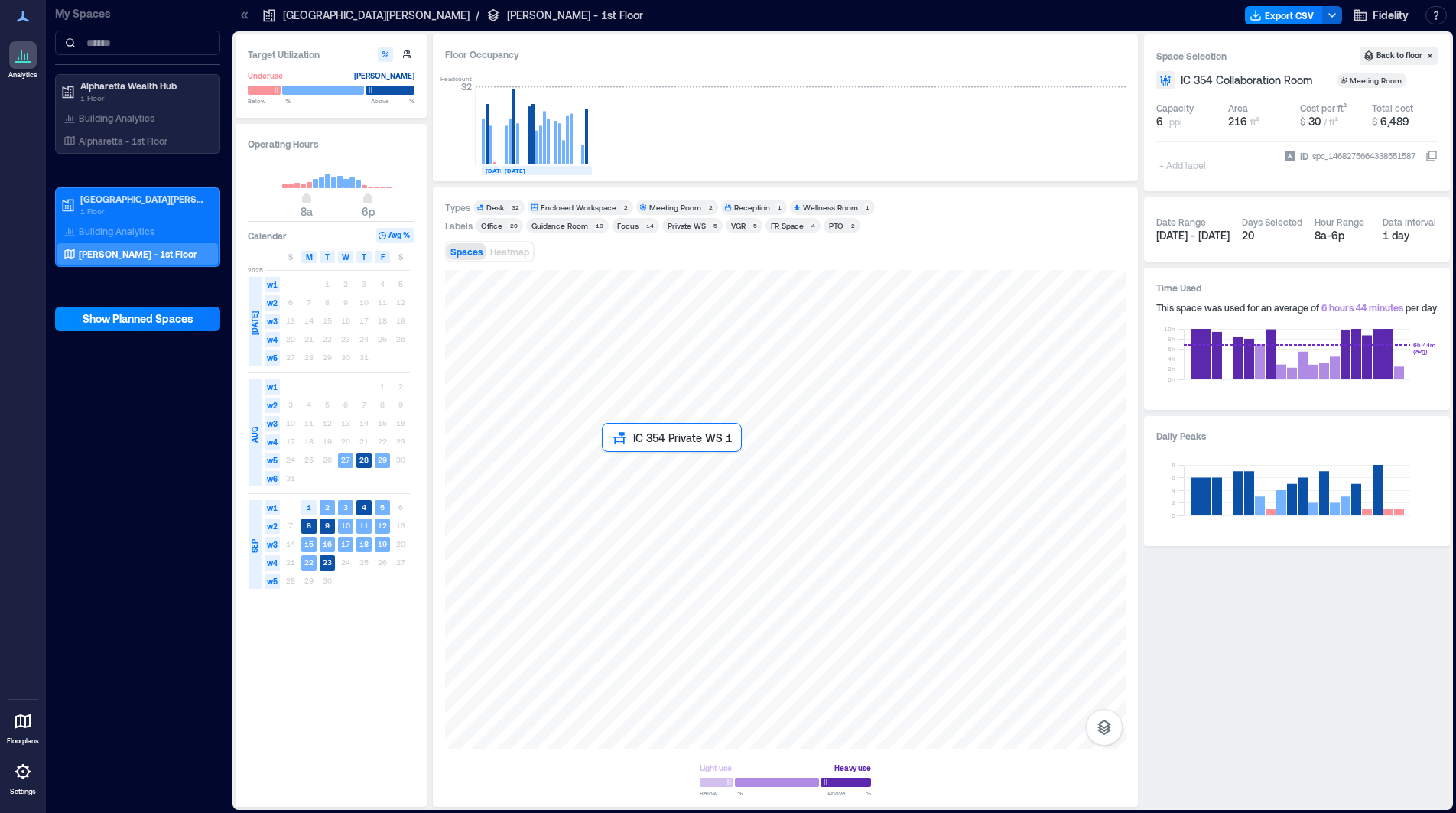
click at [610, 466] on div at bounding box center [786, 509] width 681 height 478
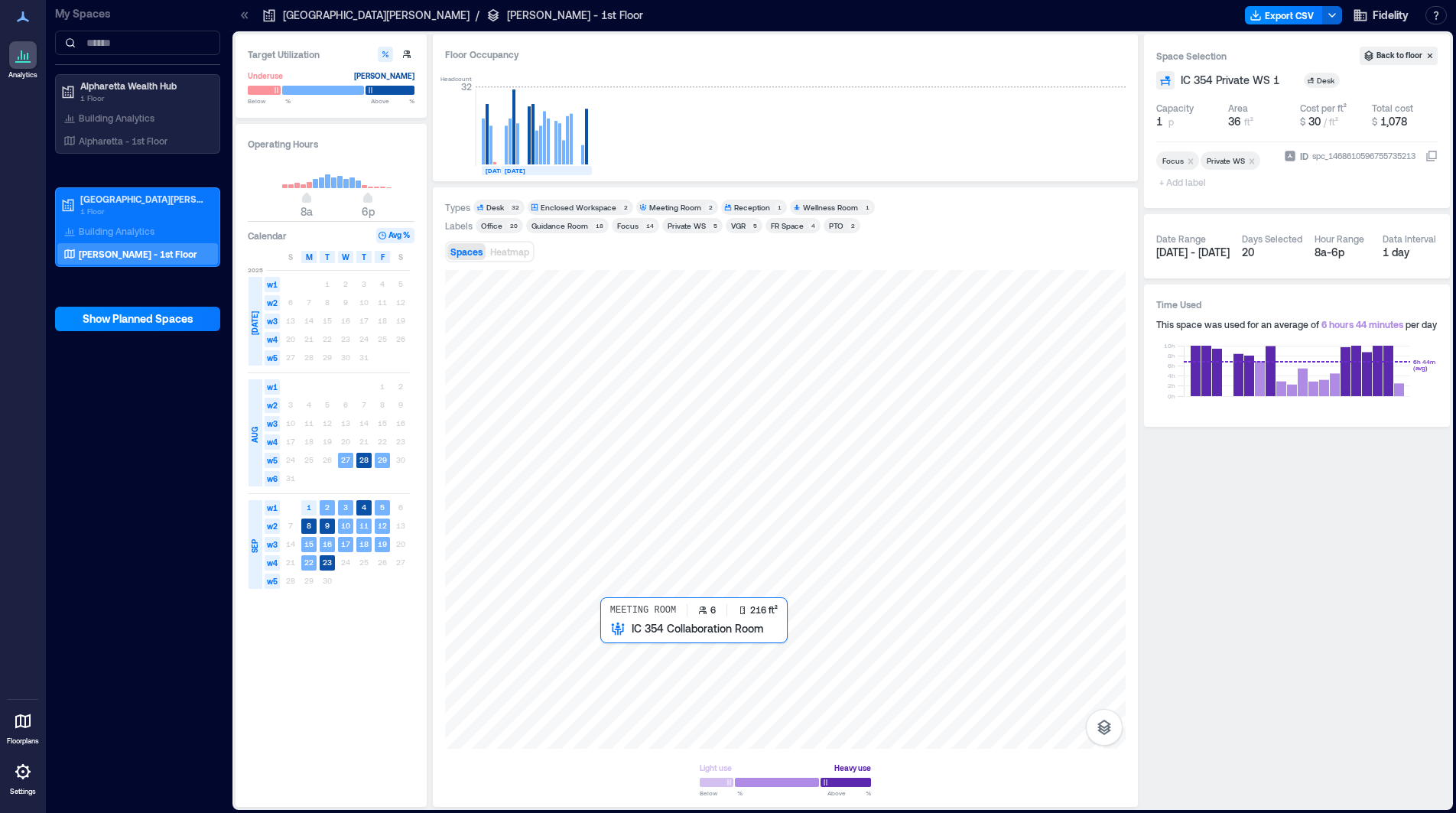
click at [622, 670] on div at bounding box center [786, 509] width 681 height 478
